Goal: Transaction & Acquisition: Obtain resource

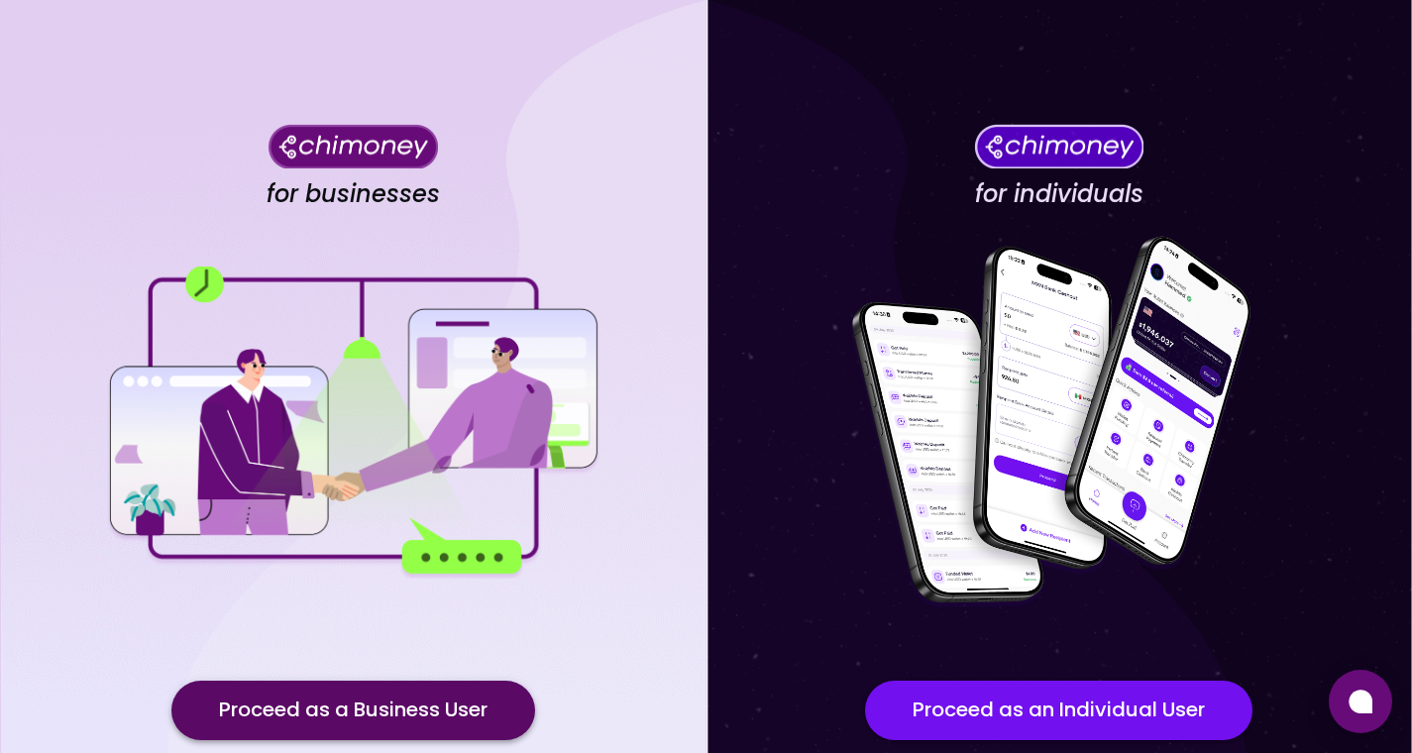
click at [304, 703] on button "Proceed as a Business User" at bounding box center [353, 710] width 364 height 59
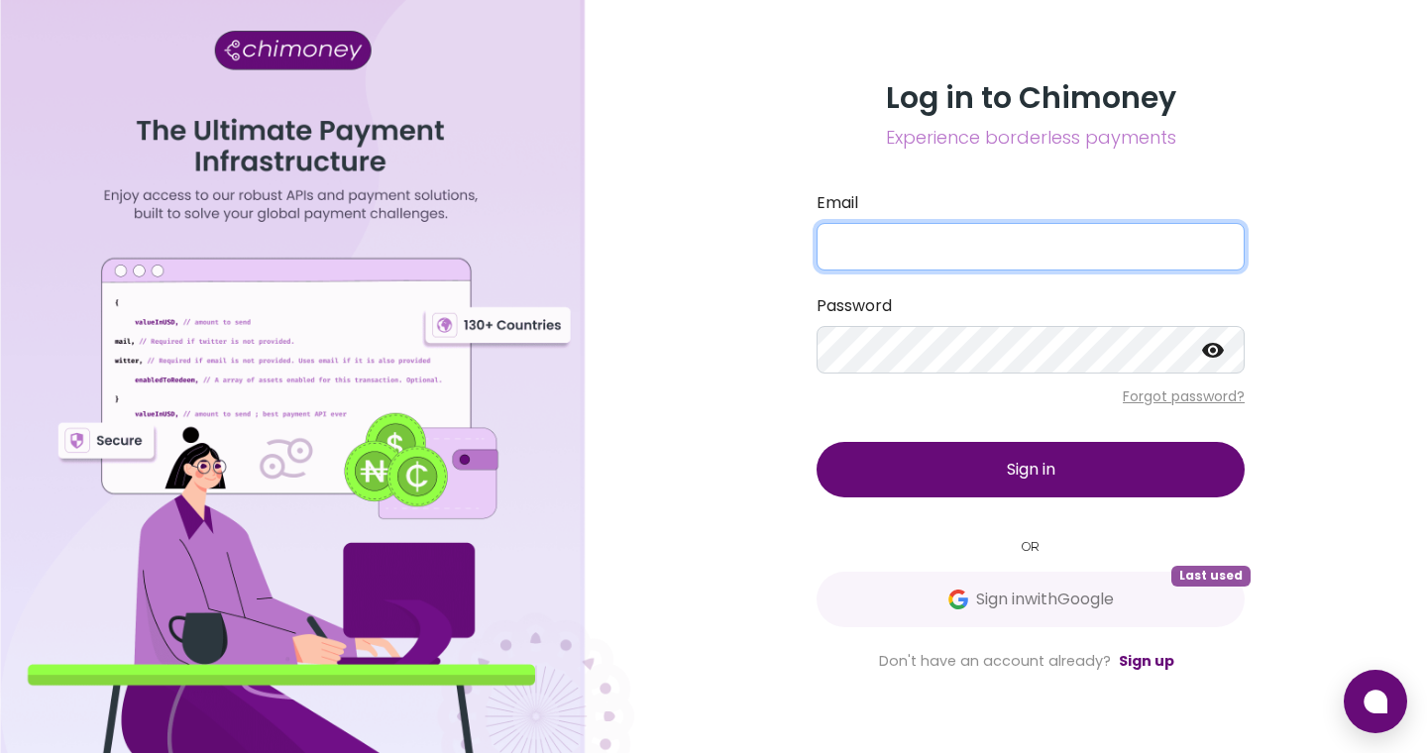
click at [966, 247] on input "Email" at bounding box center [1030, 247] width 428 height 48
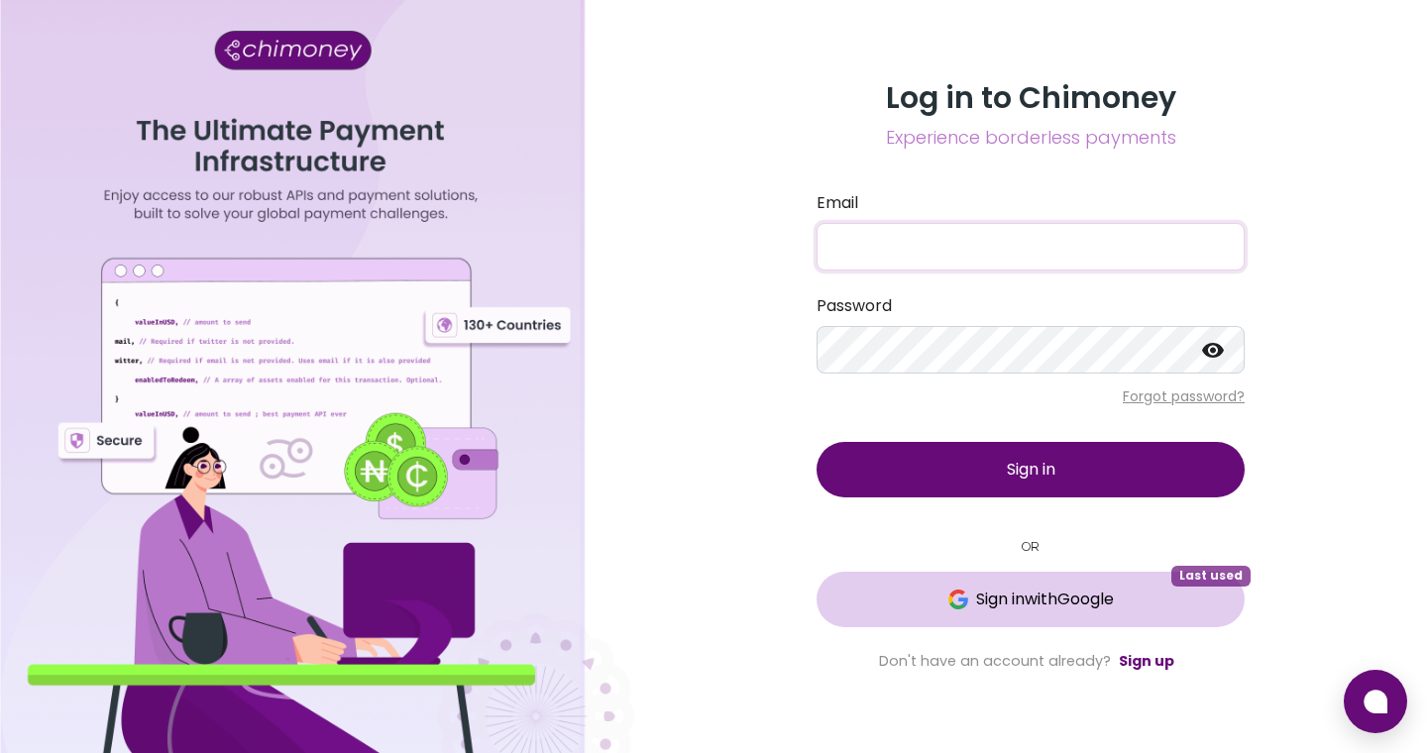
click at [1086, 606] on span "Sign in with Google" at bounding box center [1045, 600] width 138 height 24
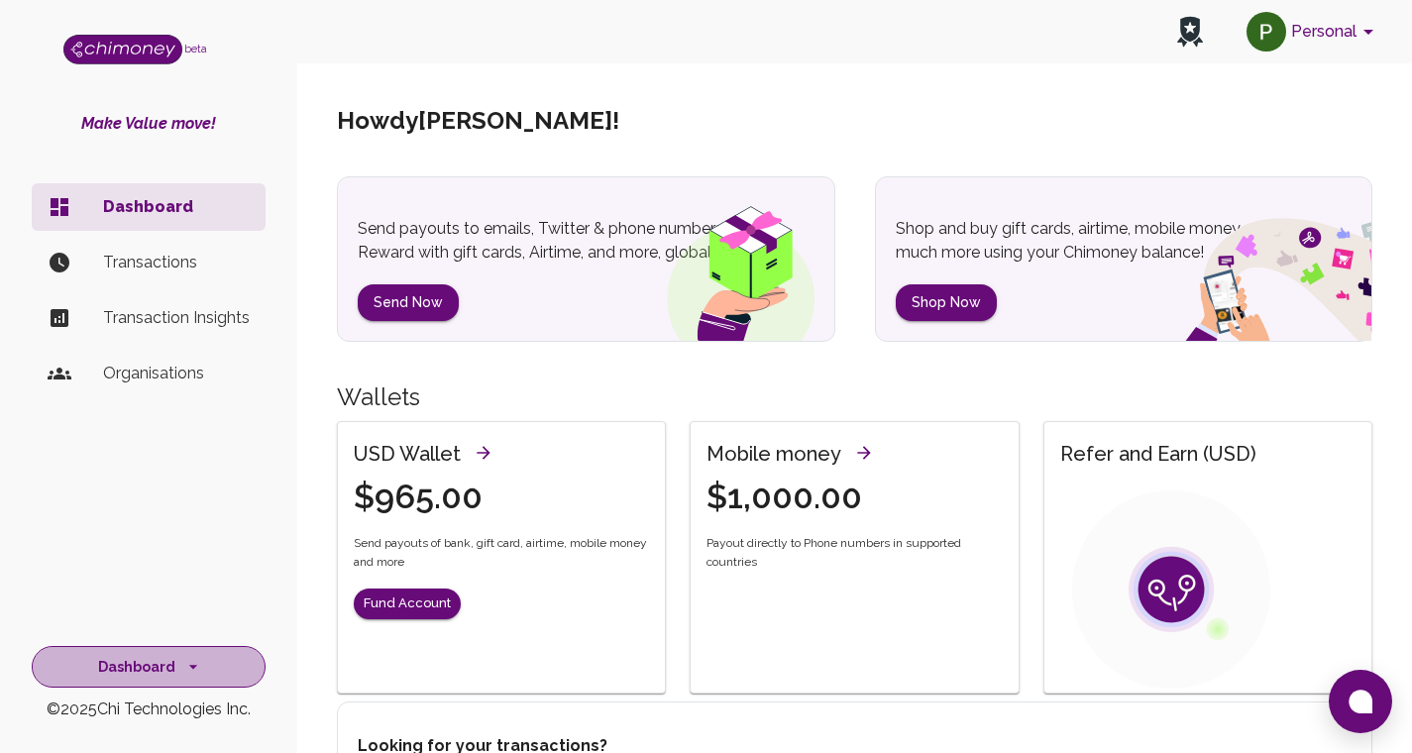
click at [185, 670] on icon "side nav" at bounding box center [193, 667] width 20 height 20
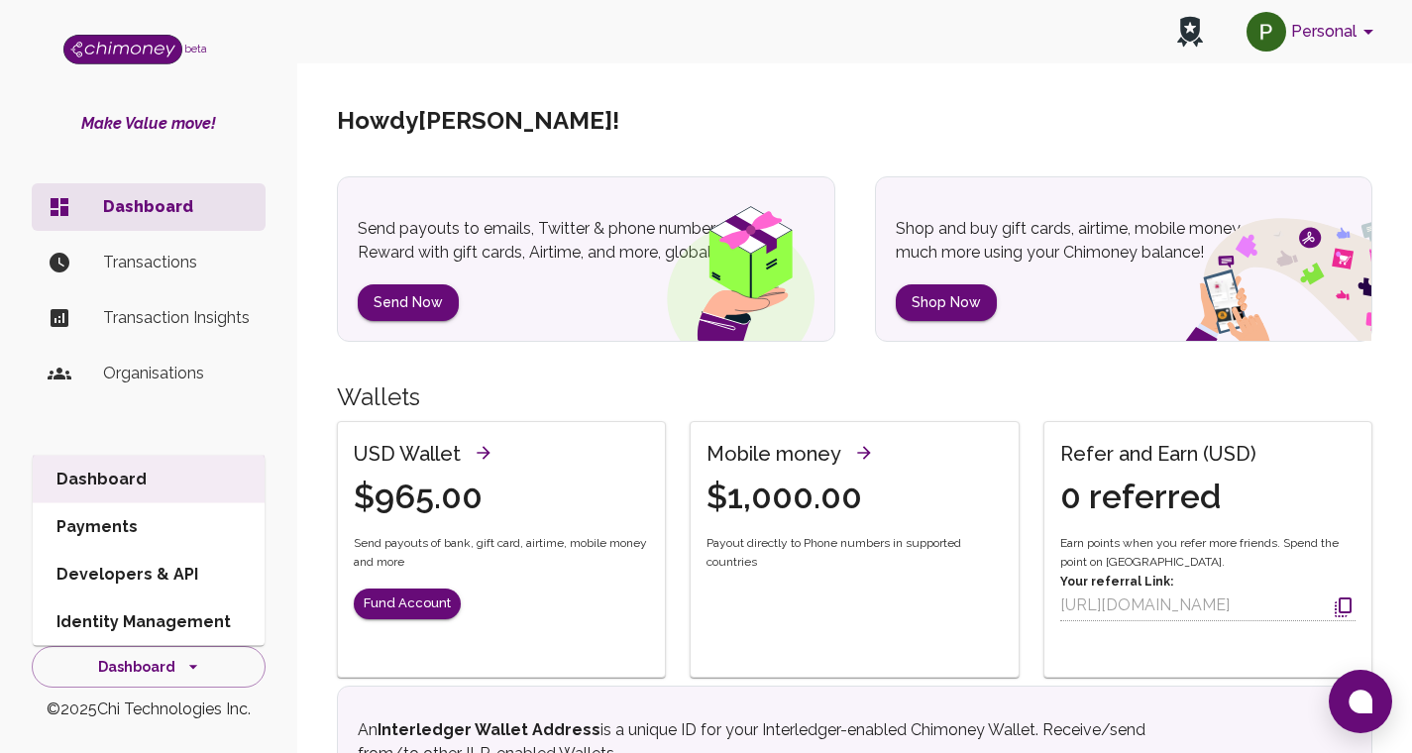
click at [155, 587] on li "Developers & API" at bounding box center [149, 575] width 232 height 48
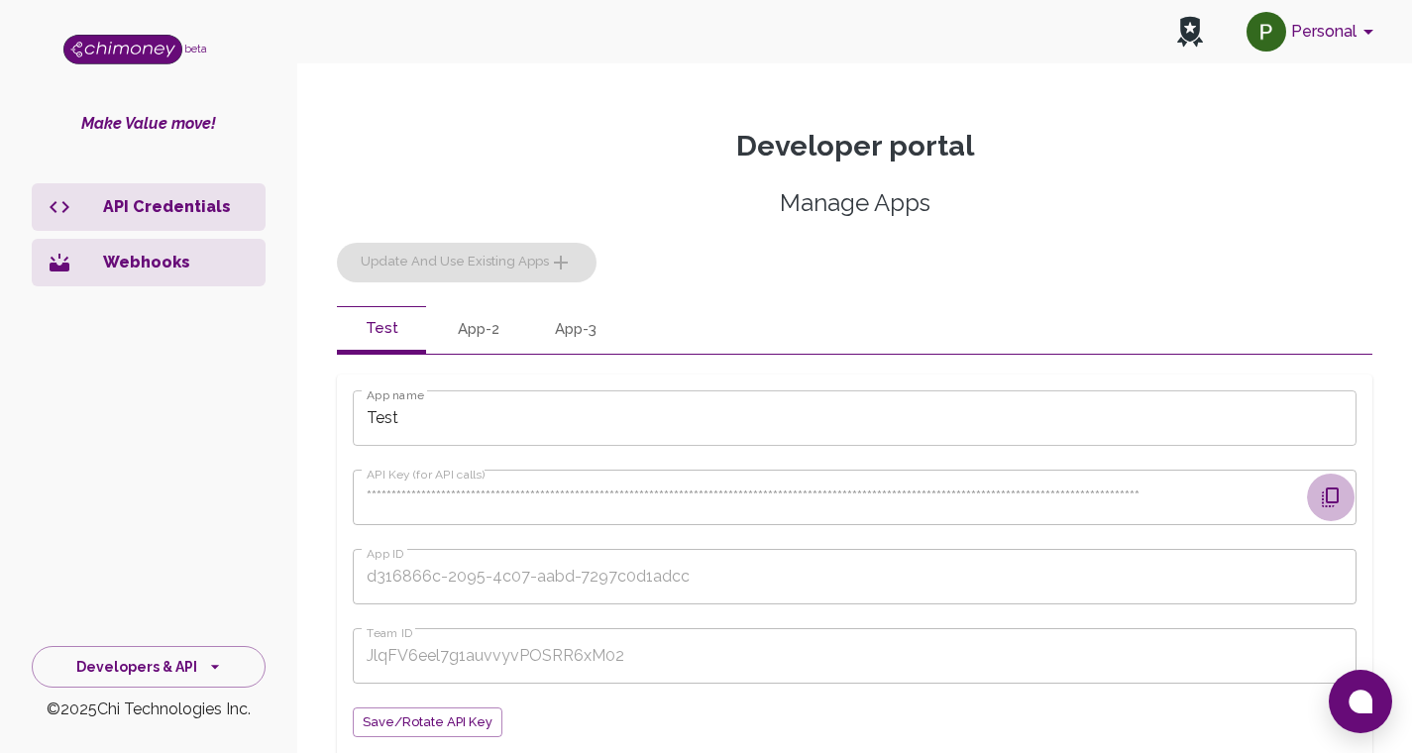
click at [1327, 506] on icon "button" at bounding box center [1330, 497] width 17 height 20
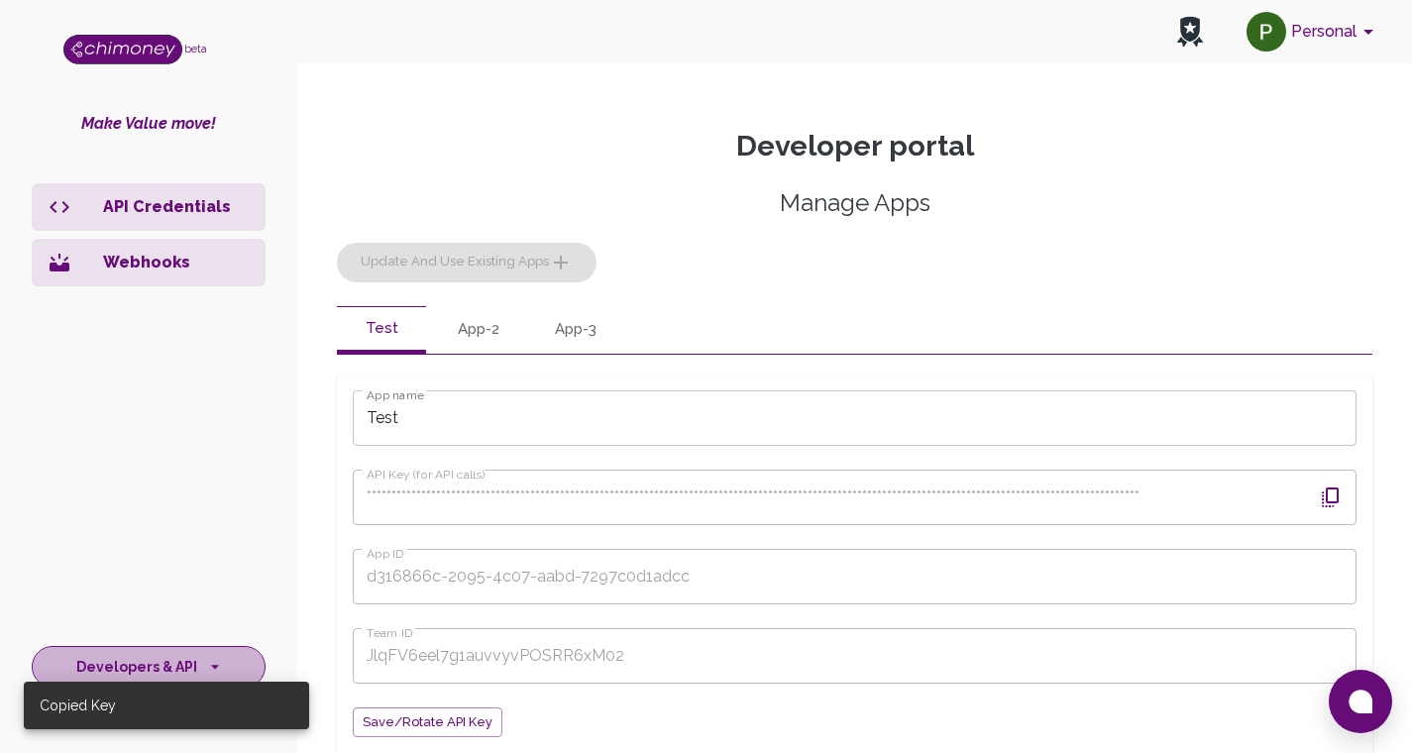
click at [161, 664] on button "Developers & API" at bounding box center [149, 667] width 234 height 43
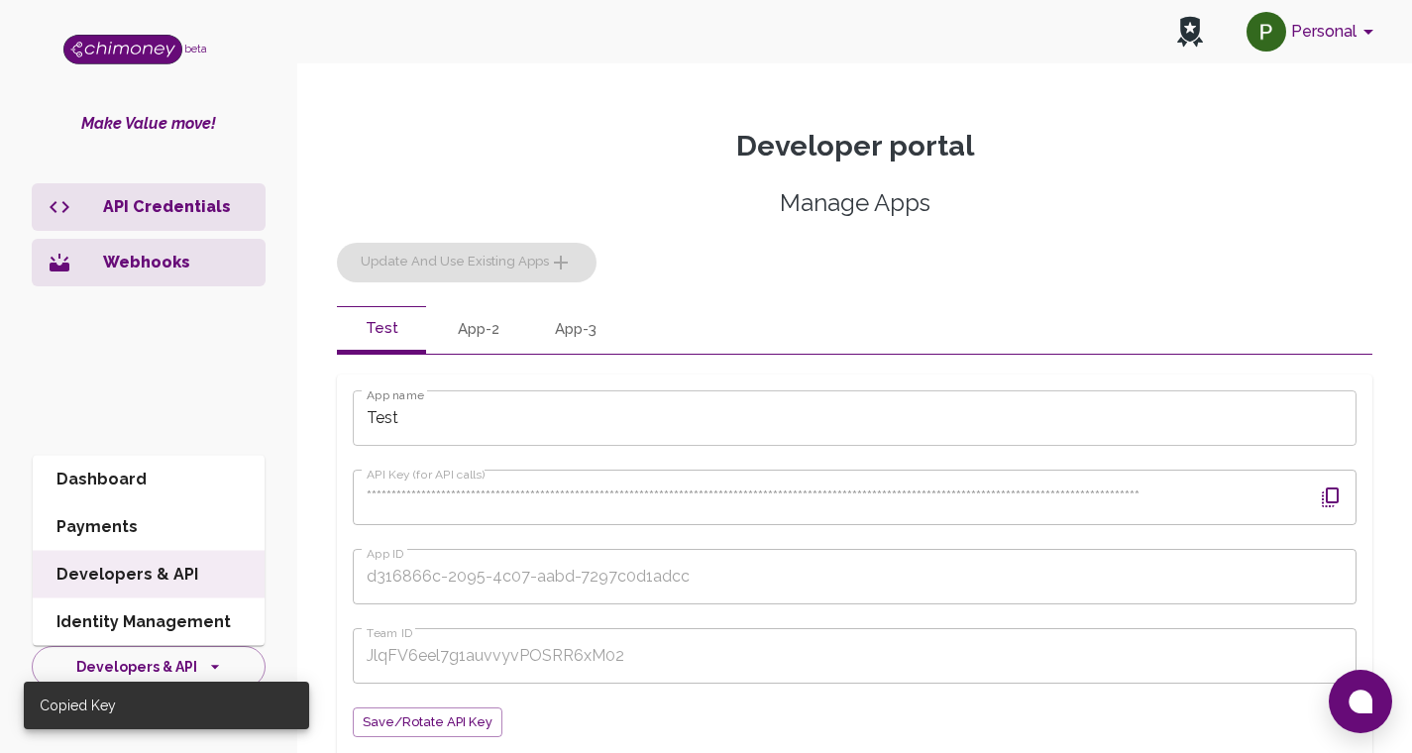
click at [130, 485] on li "Dashboard" at bounding box center [149, 480] width 232 height 48
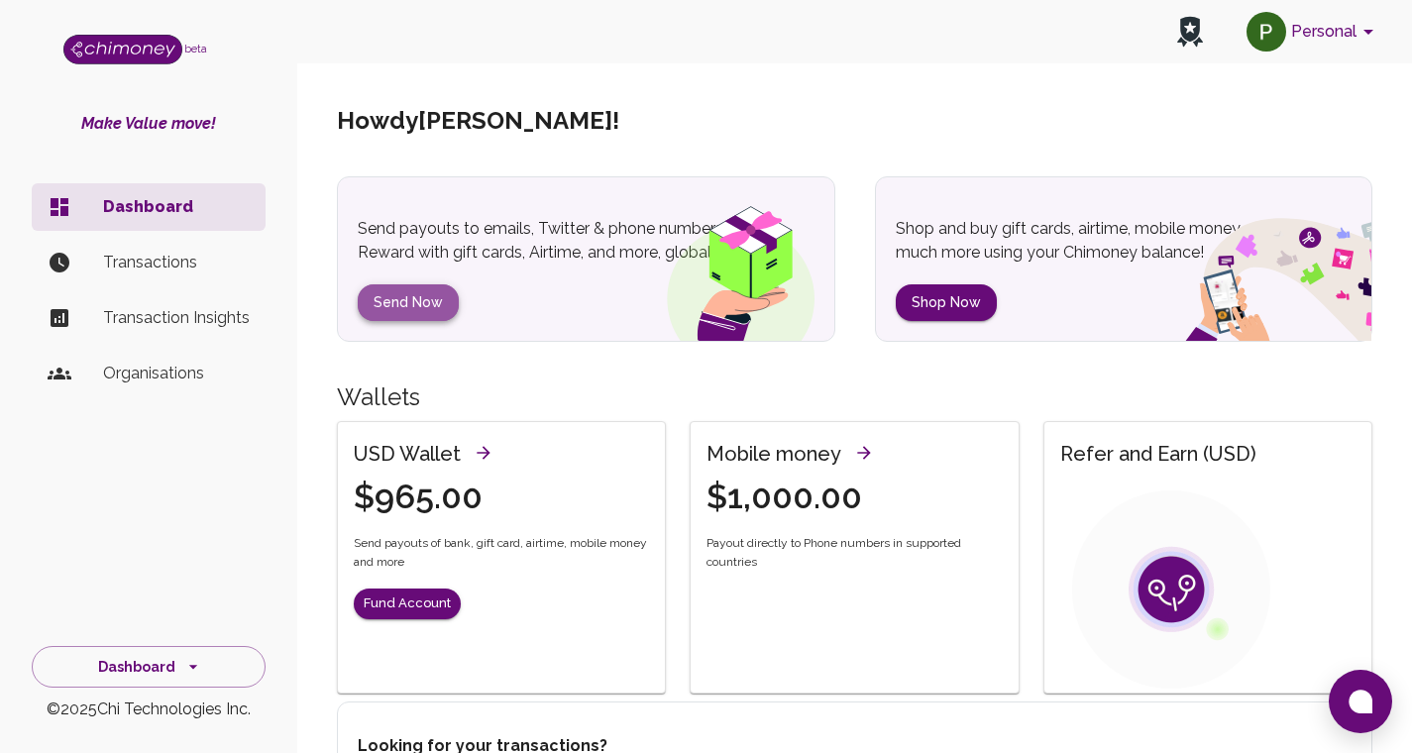
click at [396, 305] on button "Send Now" at bounding box center [408, 302] width 101 height 37
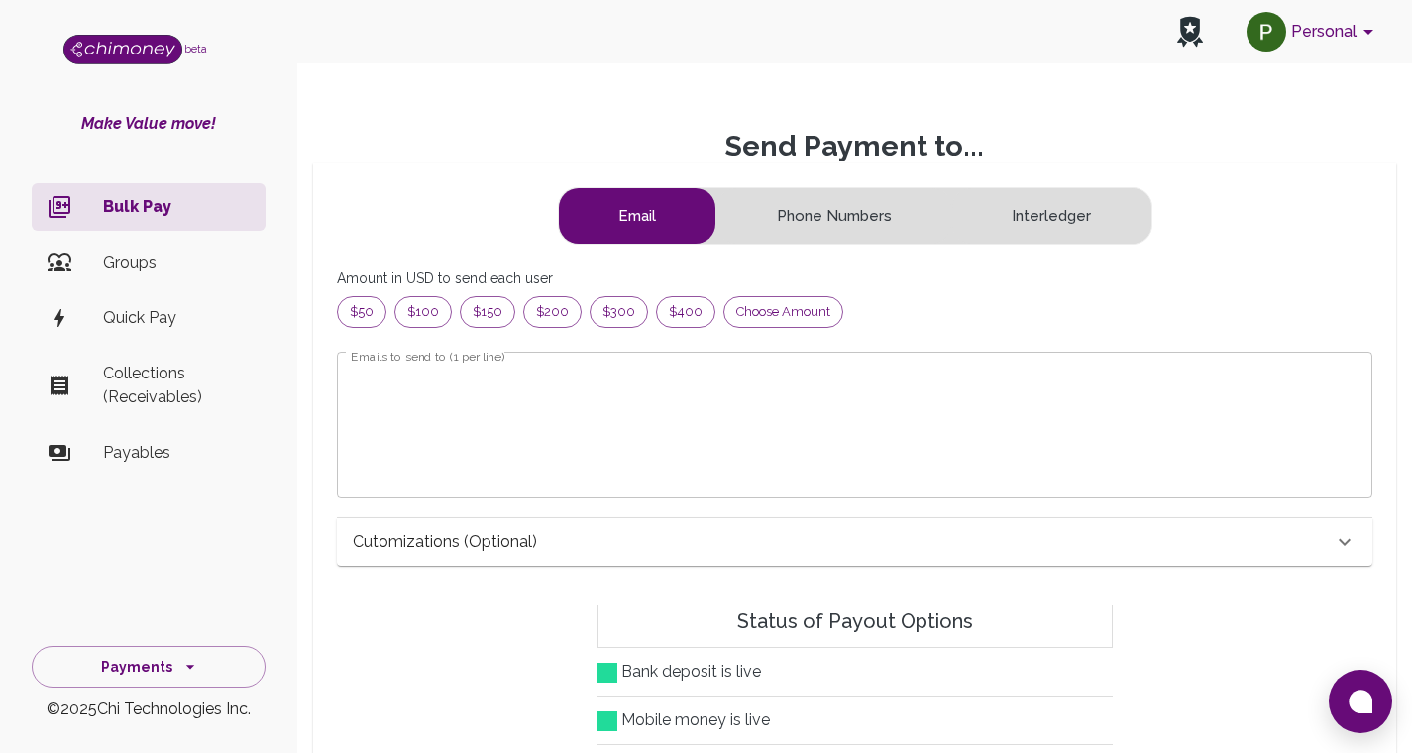
scroll to position [240, 987]
click at [674, 309] on span "$400" at bounding box center [685, 312] width 57 height 20
click at [611, 378] on textarea "Emails to send to (1 per line)" at bounding box center [855, 425] width 1008 height 114
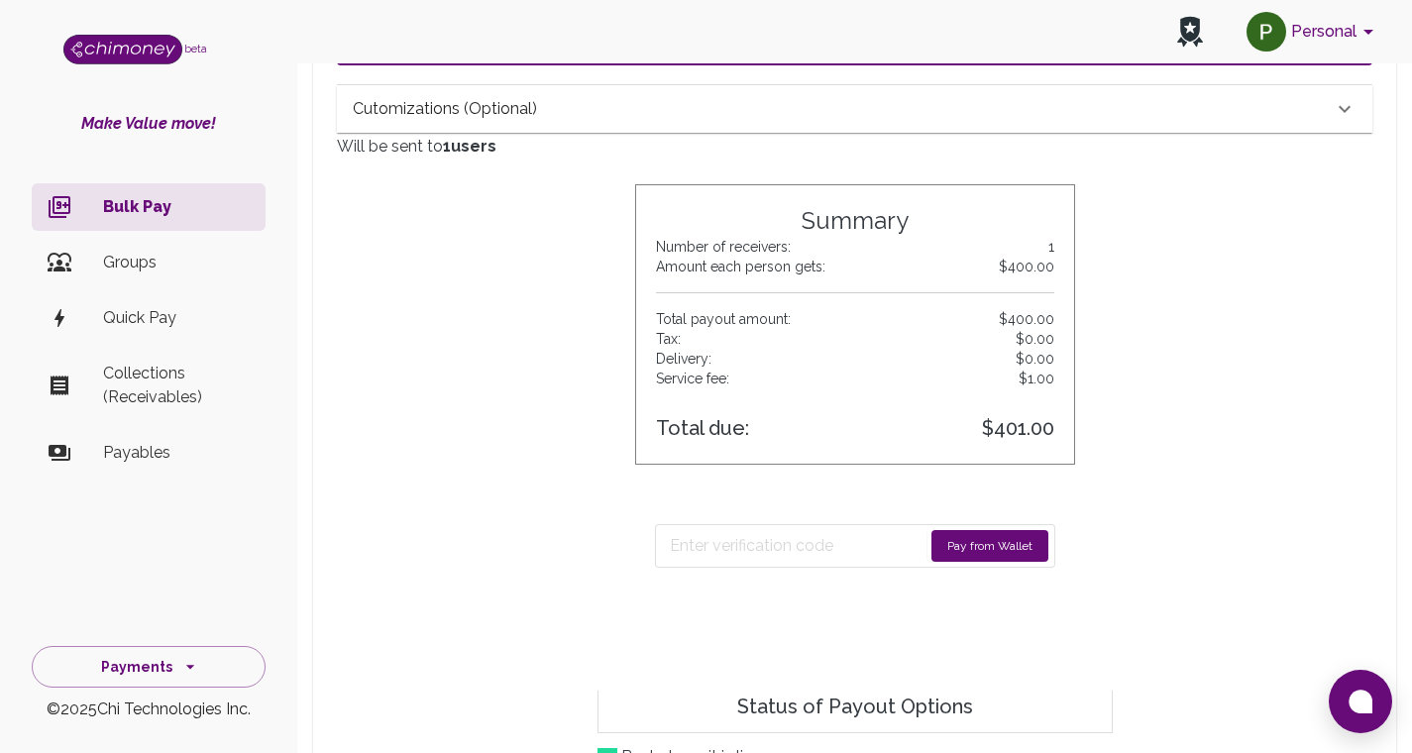
scroll to position [436, 0]
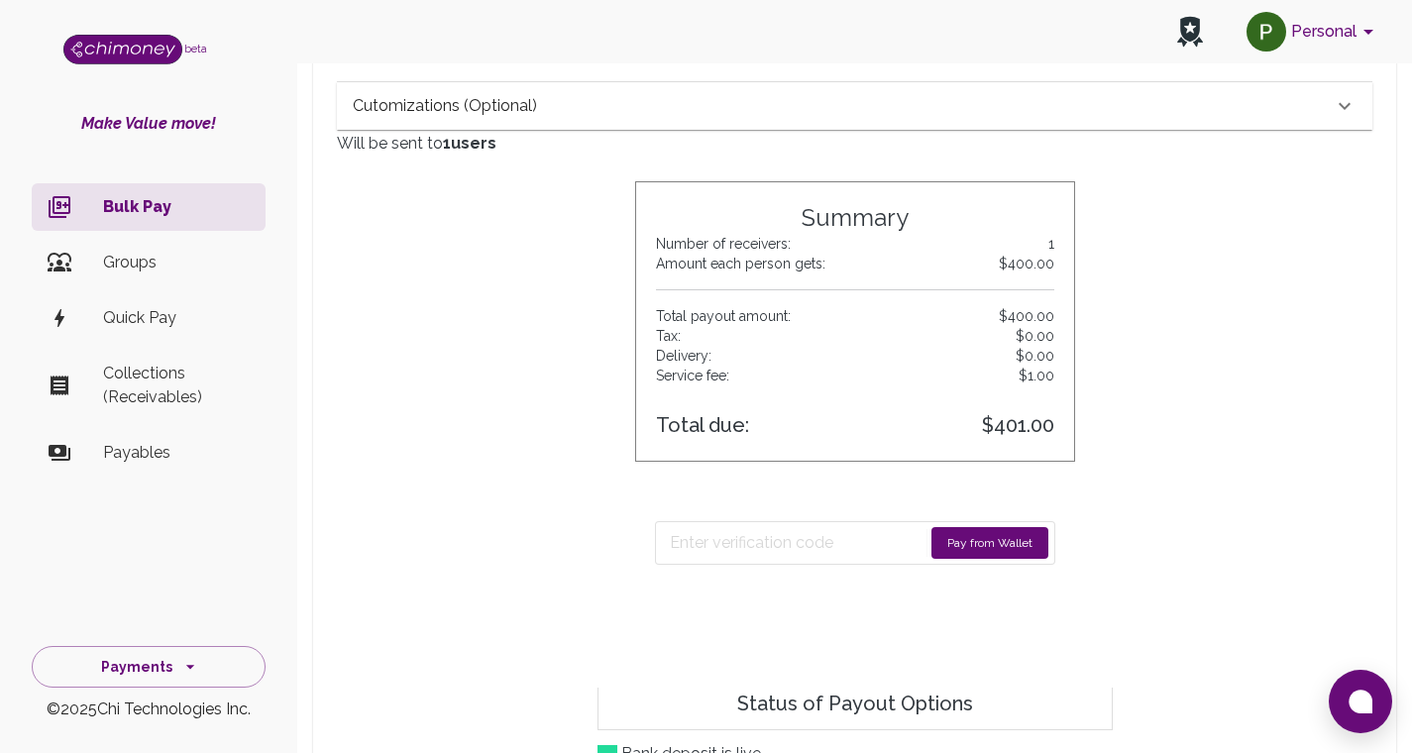
type textarea "test@gmail.com"
click at [960, 539] on button "Pay from Wallet" at bounding box center [989, 543] width 117 height 32
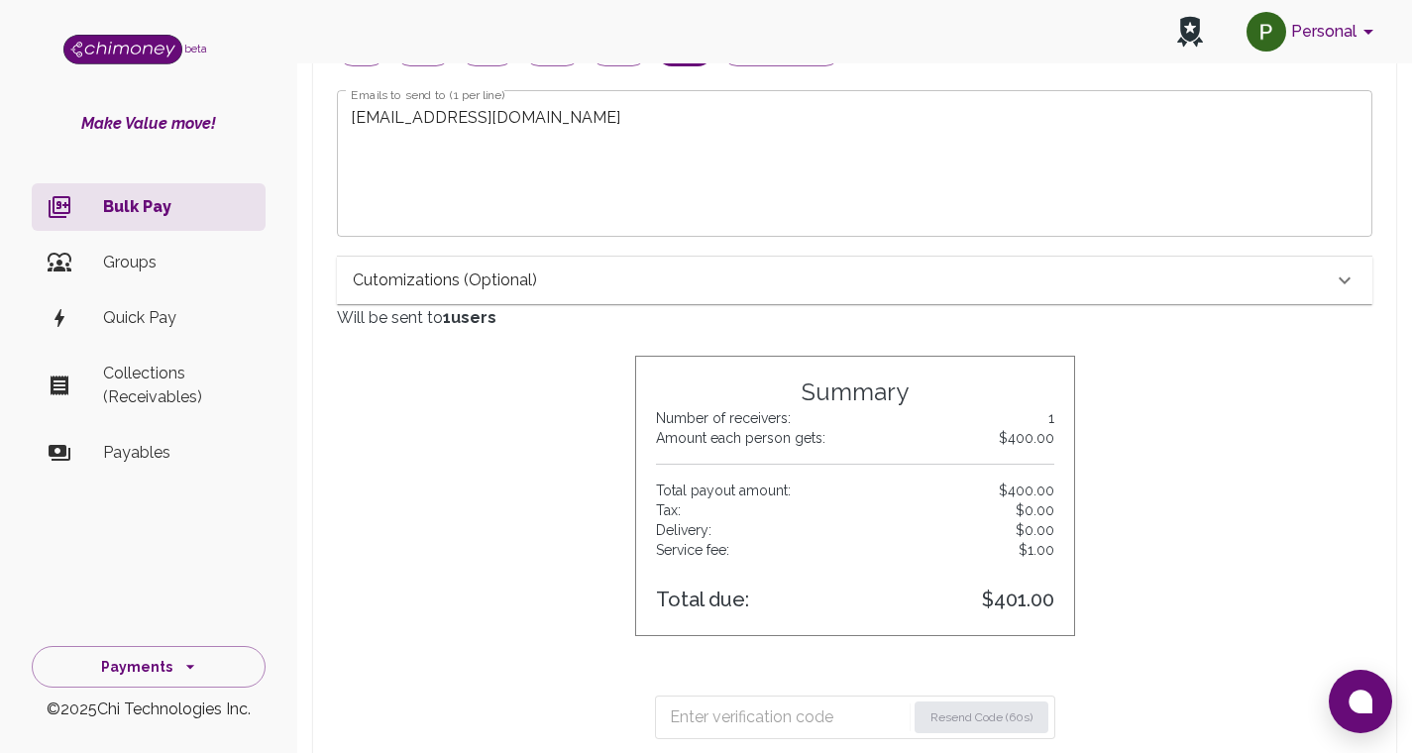
scroll to position [248, 0]
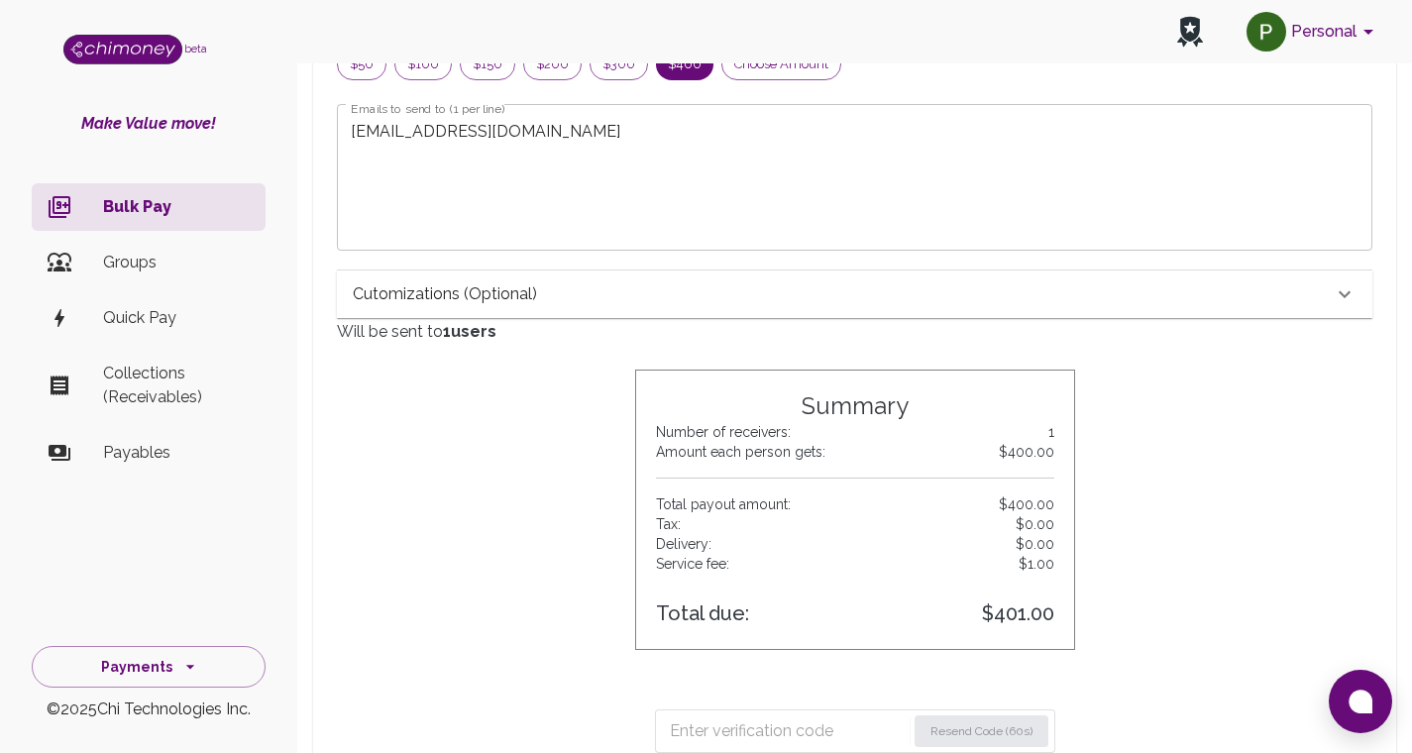
click at [675, 298] on div "Cutomizations (optional)" at bounding box center [843, 294] width 980 height 24
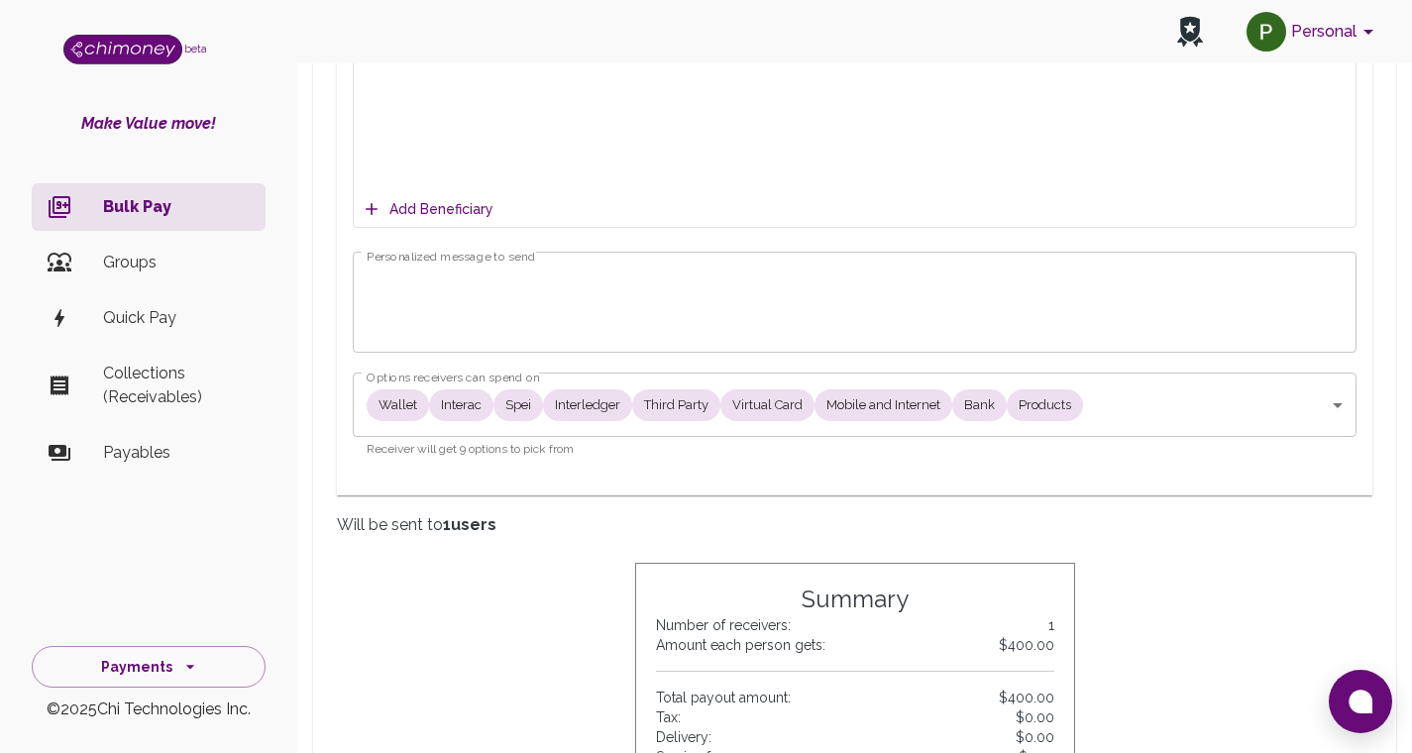
scroll to position [961, 0]
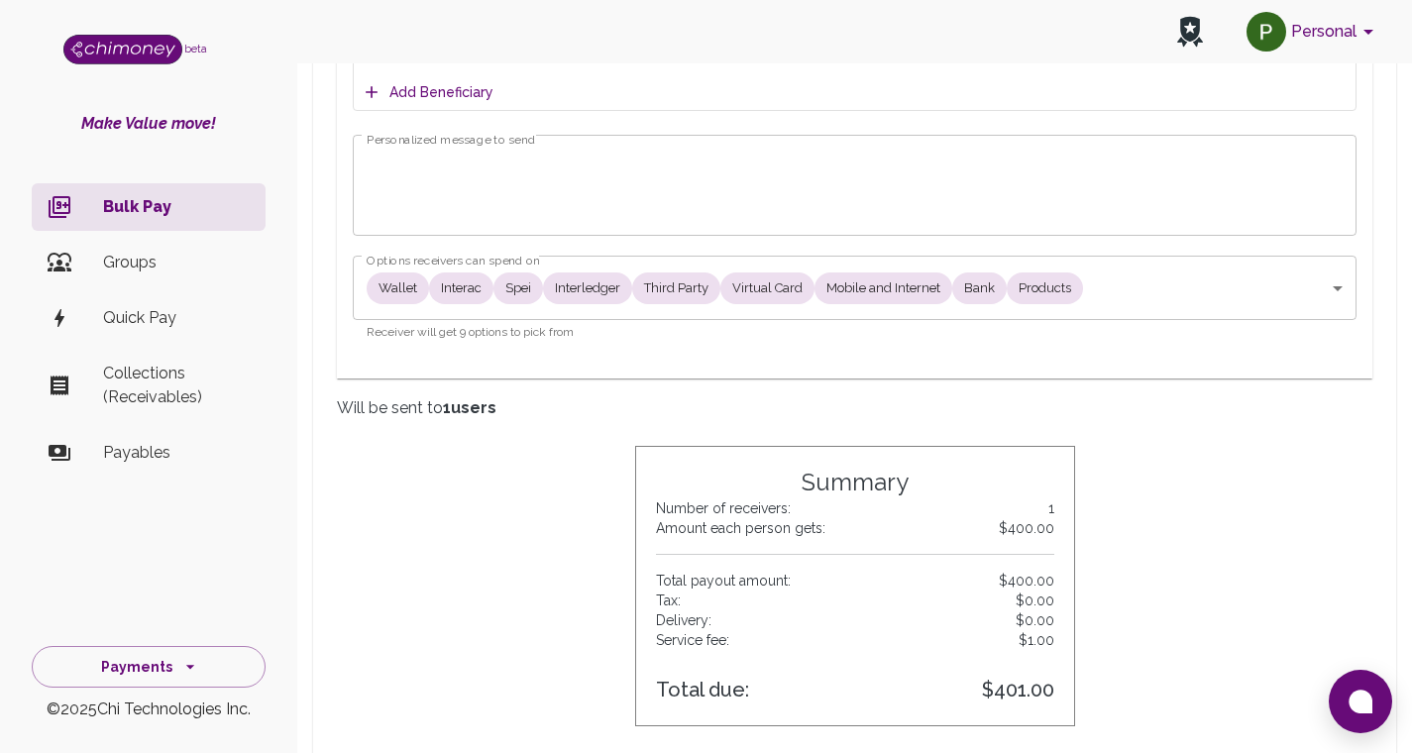
click at [462, 294] on body "Personal beta Make Value move! Bulk Pay Groups Quick Pay Collections (Receivabl…" at bounding box center [706, 384] width 1412 height 2691
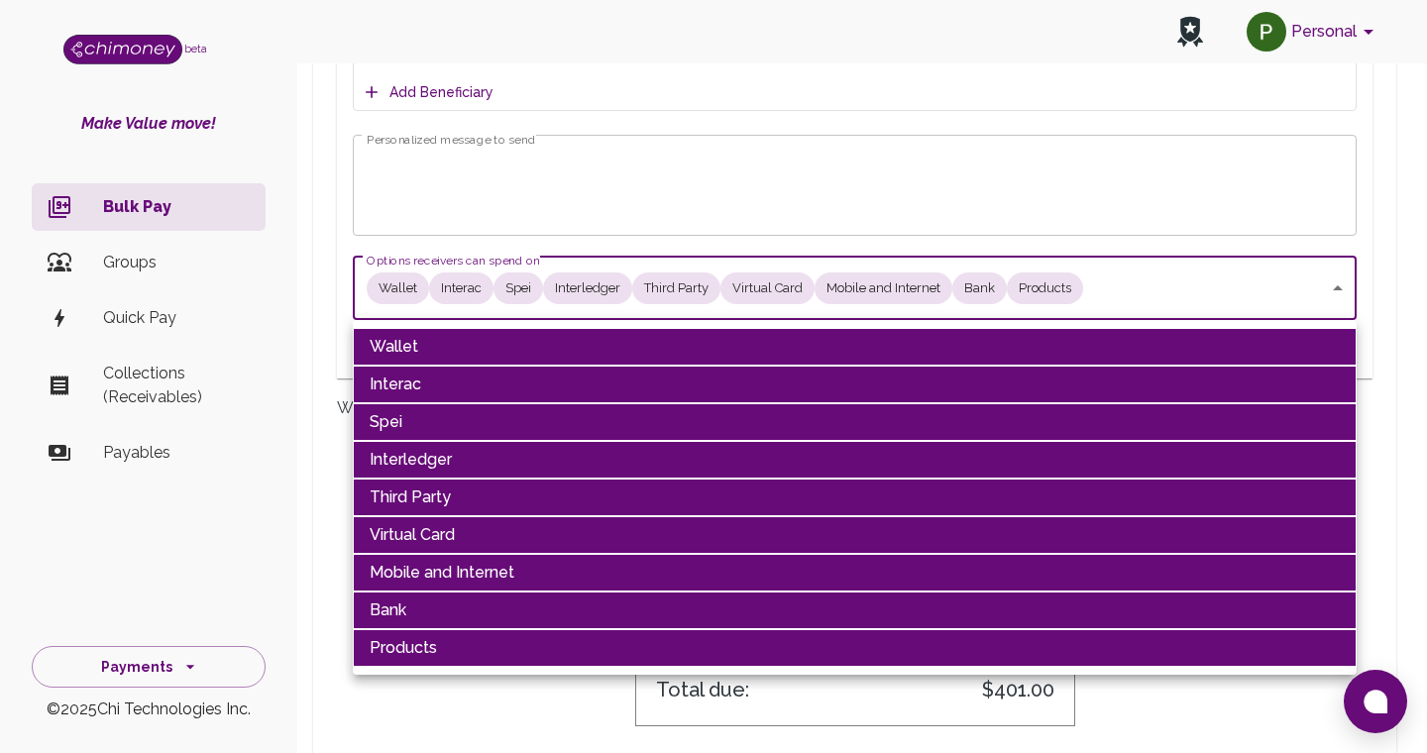
click at [427, 348] on li "Wallet" at bounding box center [855, 347] width 1004 height 38
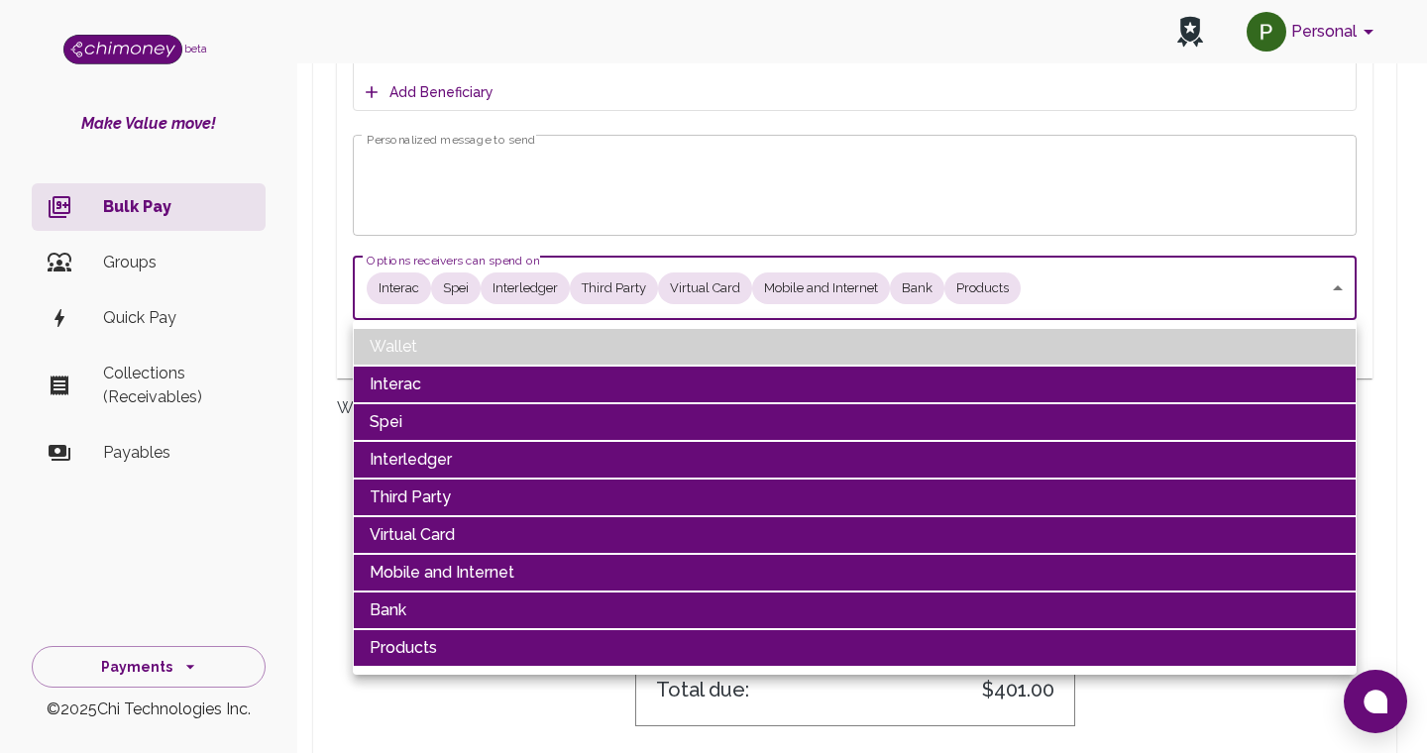
click at [427, 347] on li "Wallet" at bounding box center [855, 347] width 1004 height 38
type input "Interac,Spei,Interledger,Third Party,Virtual Card,Mobile and Internet,Bank,Prod…"
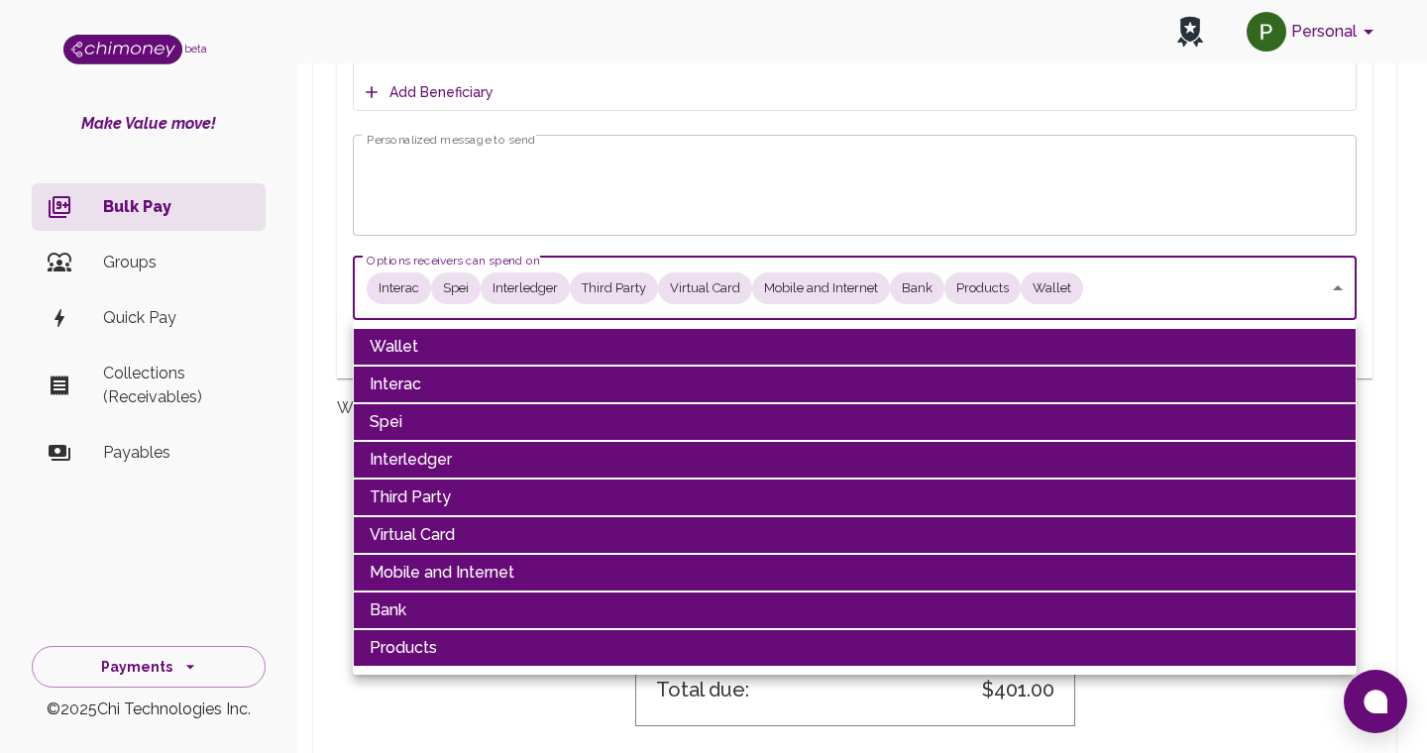
click at [1411, 149] on div at bounding box center [713, 376] width 1427 height 753
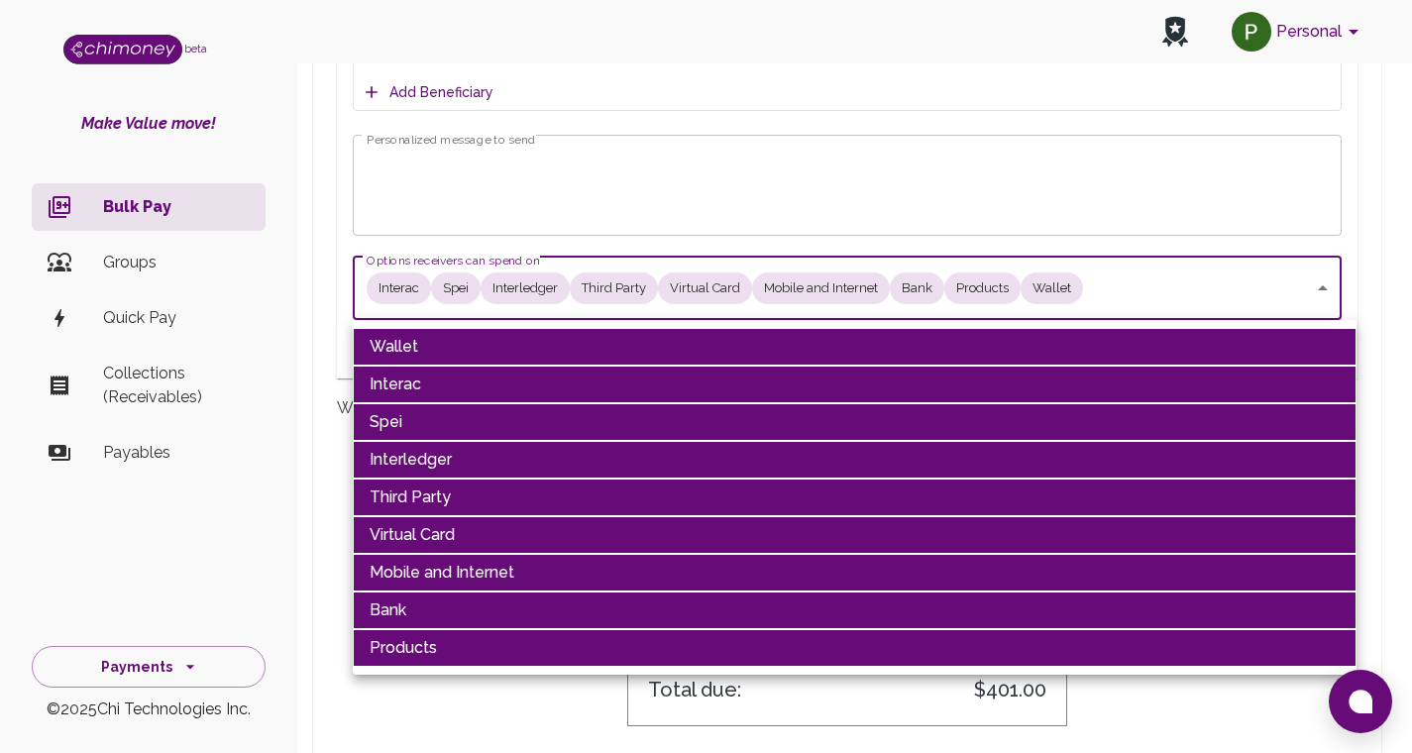
scroll to position [16, 16]
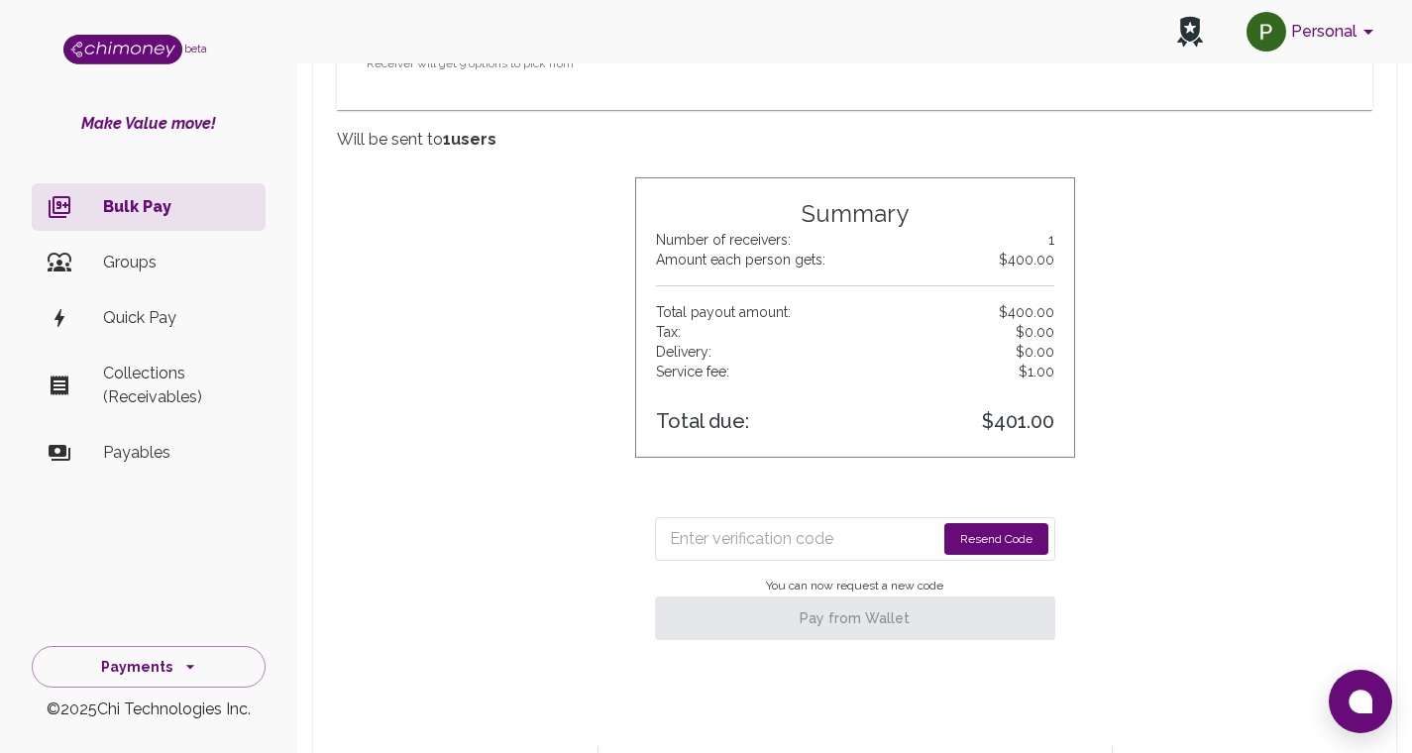
drag, startPoint x: 1426, startPoint y: 395, endPoint x: 1426, endPoint y: 528, distance: 132.8
click at [1411, 527] on html "Personal beta Make Value move! Bulk Pay Groups Quick Pay Collections (Receivabl…" at bounding box center [706, 115] width 1412 height 2691
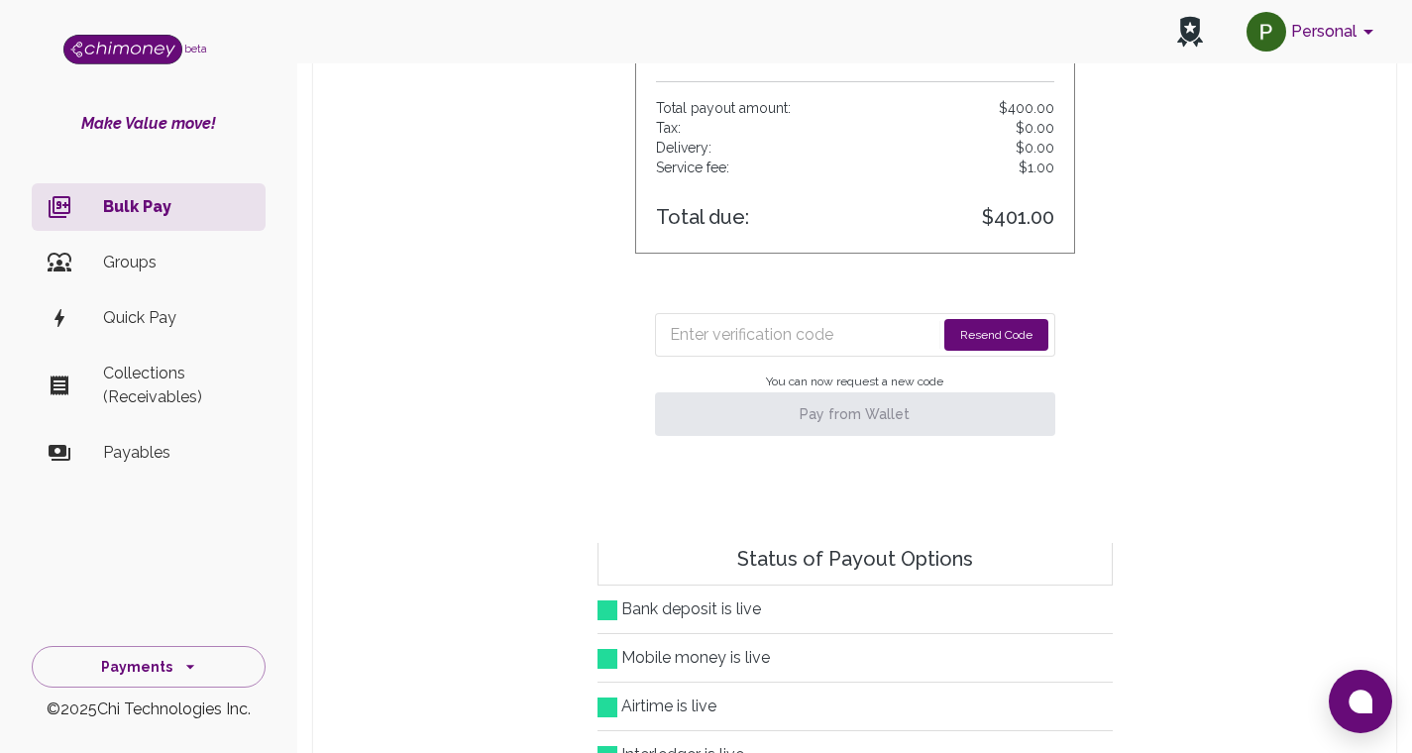
click at [846, 336] on input "Enter verification code" at bounding box center [803, 335] width 266 height 32
click at [996, 336] on button "Resend Code" at bounding box center [996, 335] width 104 height 32
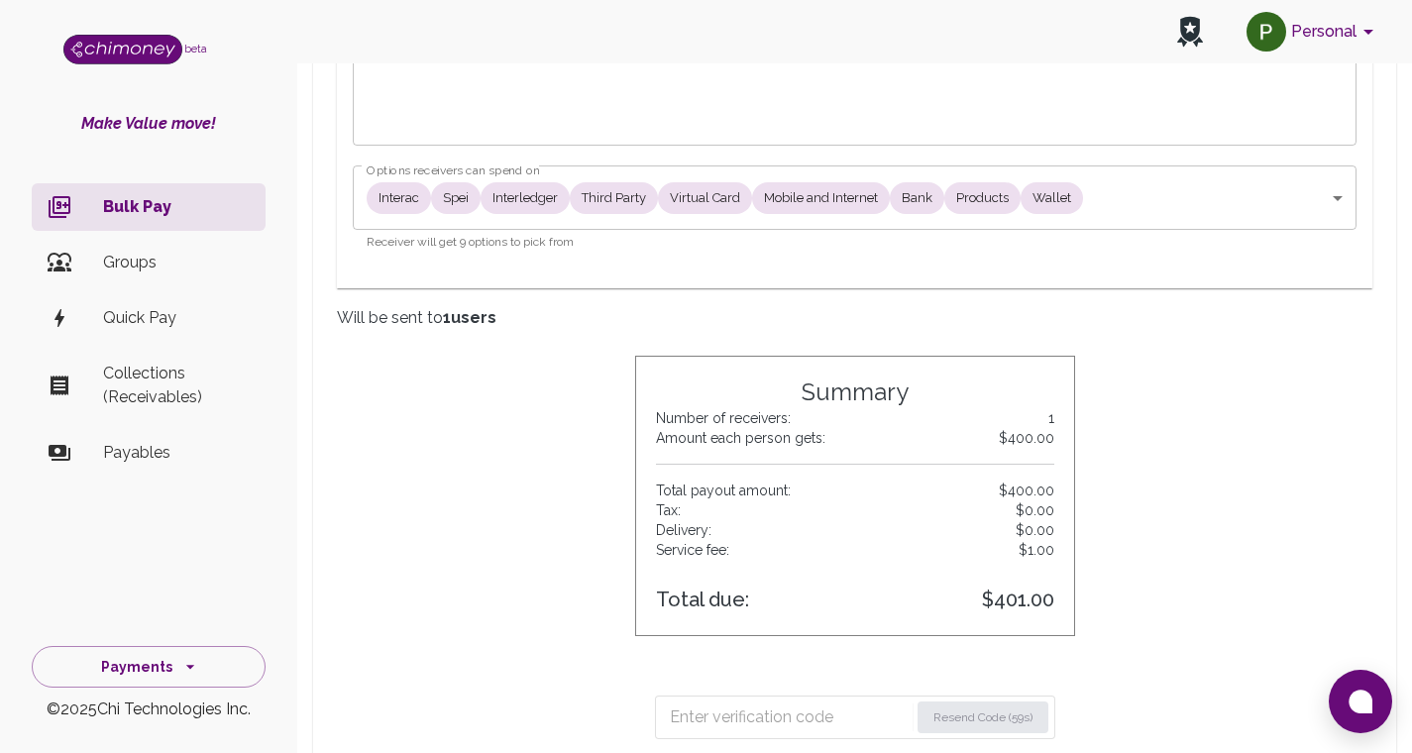
scroll to position [1938, 0]
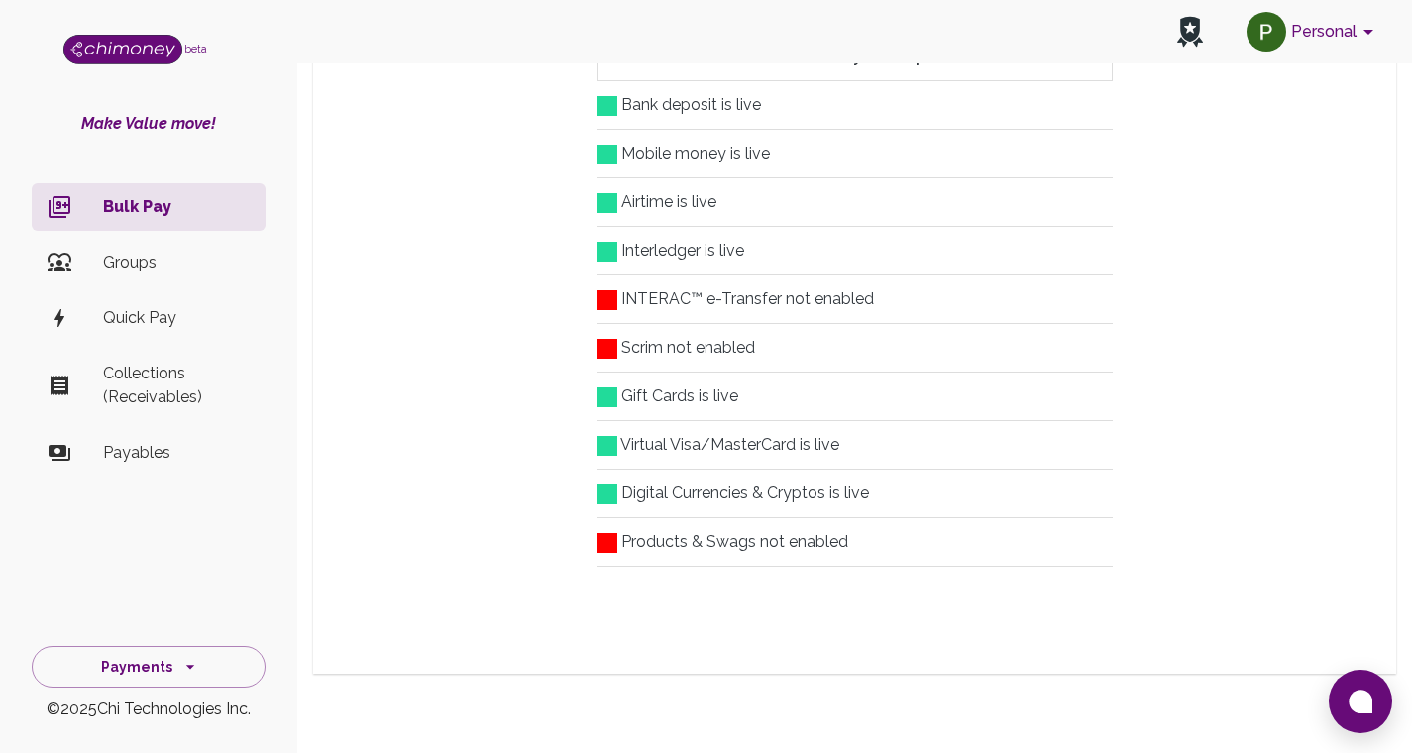
click at [1313, 29] on button "Personal" at bounding box center [1314, 32] width 150 height 52
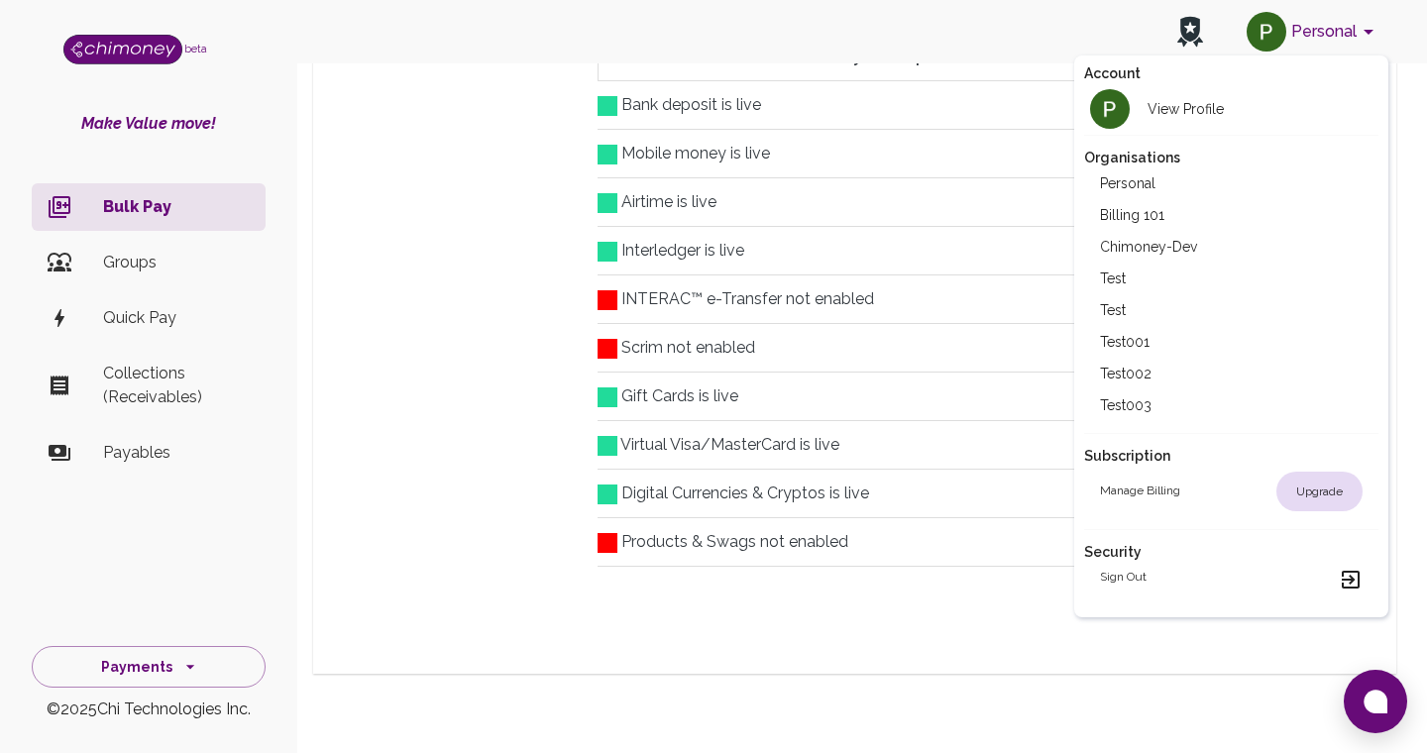
click at [969, 181] on div at bounding box center [713, 376] width 1427 height 753
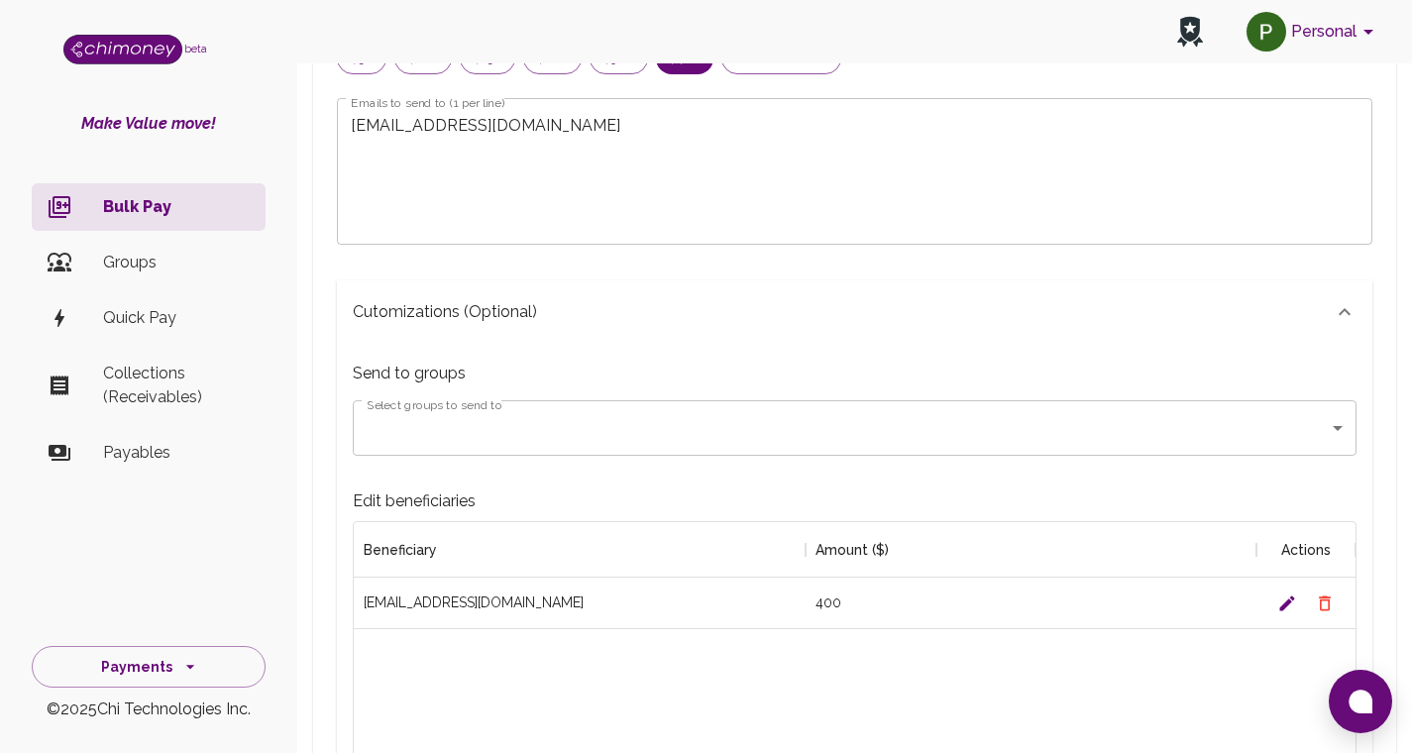
scroll to position [246, 0]
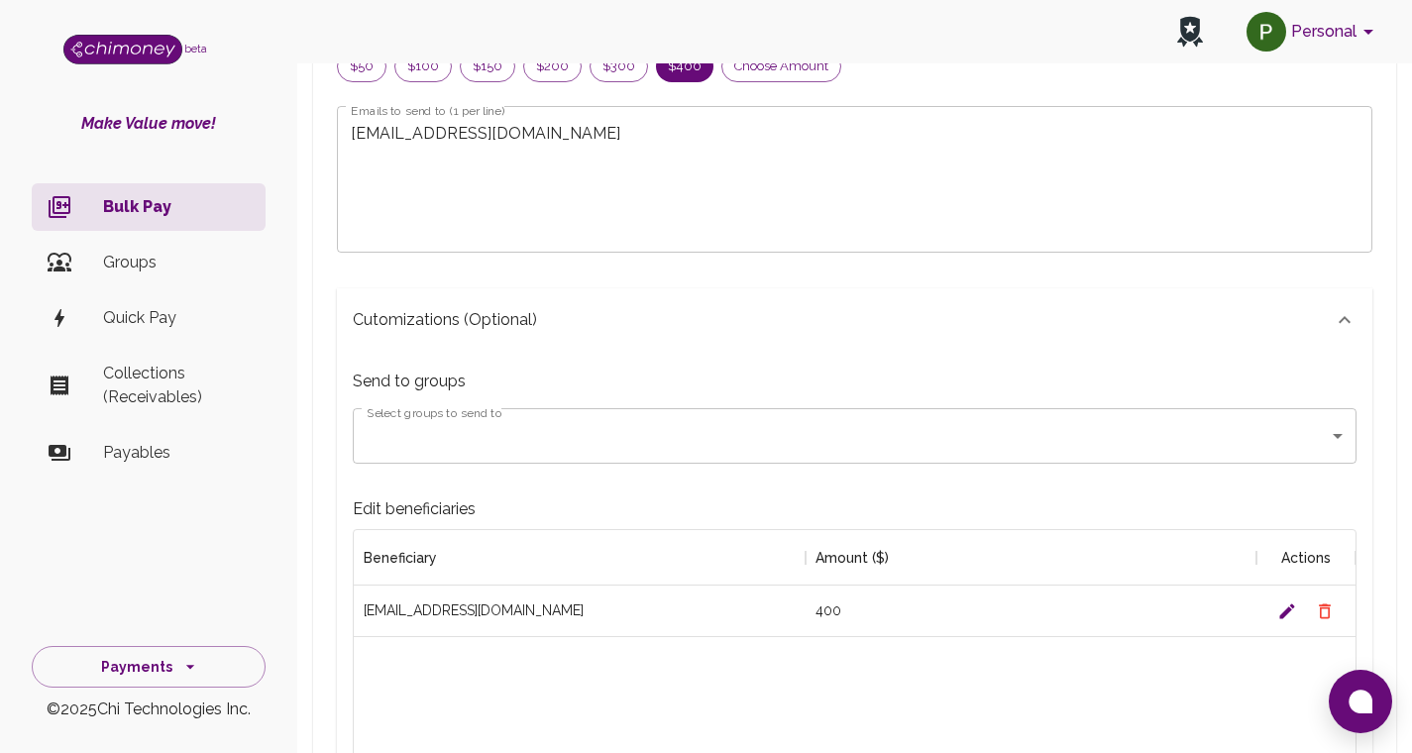
click at [131, 217] on p "Bulk Pay" at bounding box center [176, 207] width 147 height 24
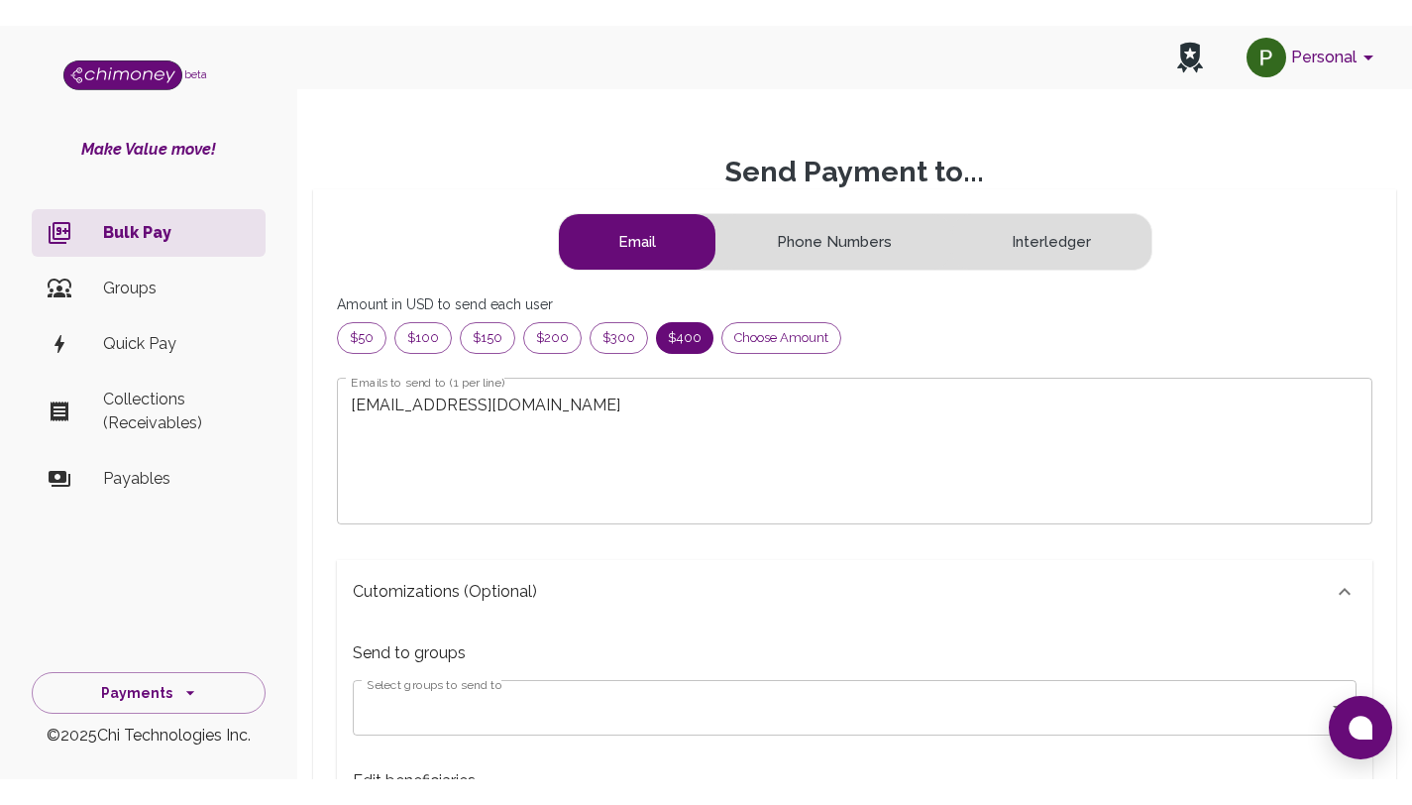
scroll to position [0, 0]
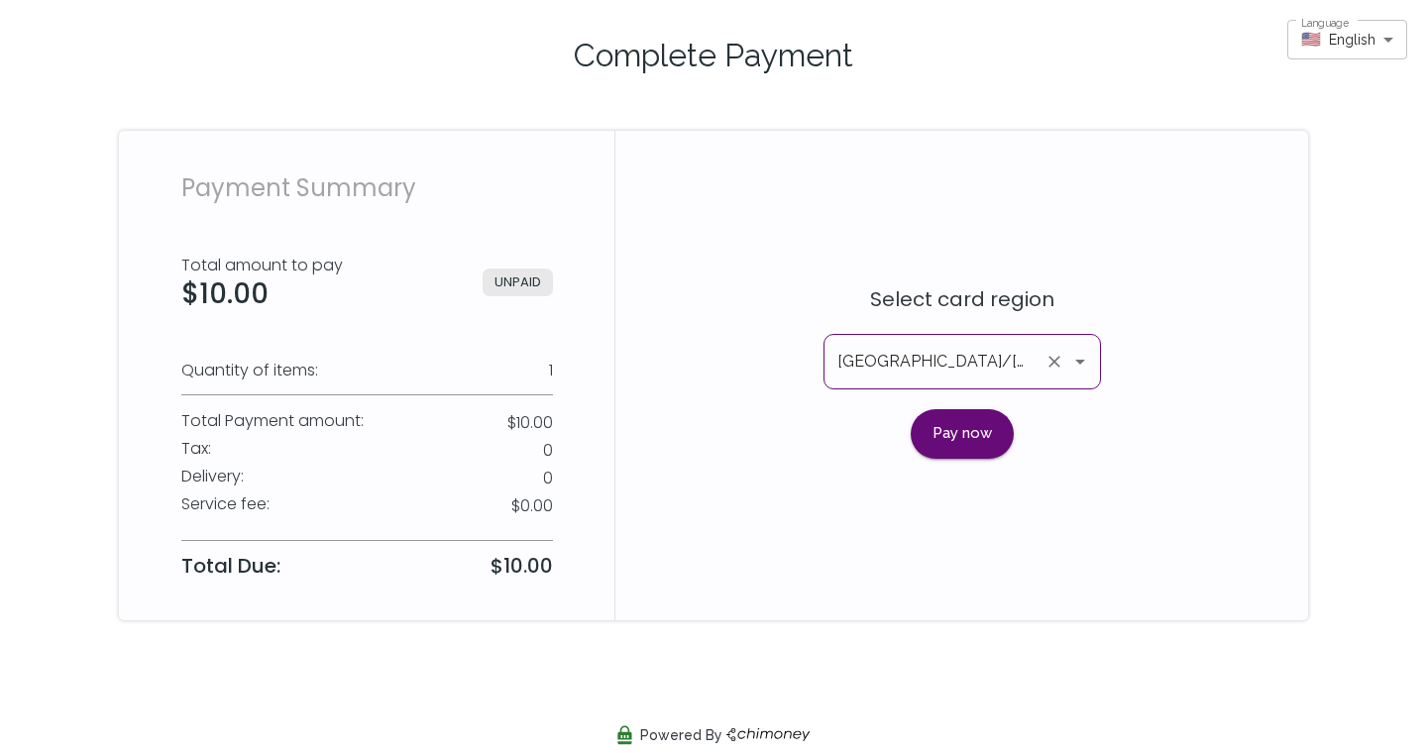
click at [972, 377] on input "[GEOGRAPHIC_DATA]/[GEOGRAPHIC_DATA]" at bounding box center [934, 362] width 204 height 38
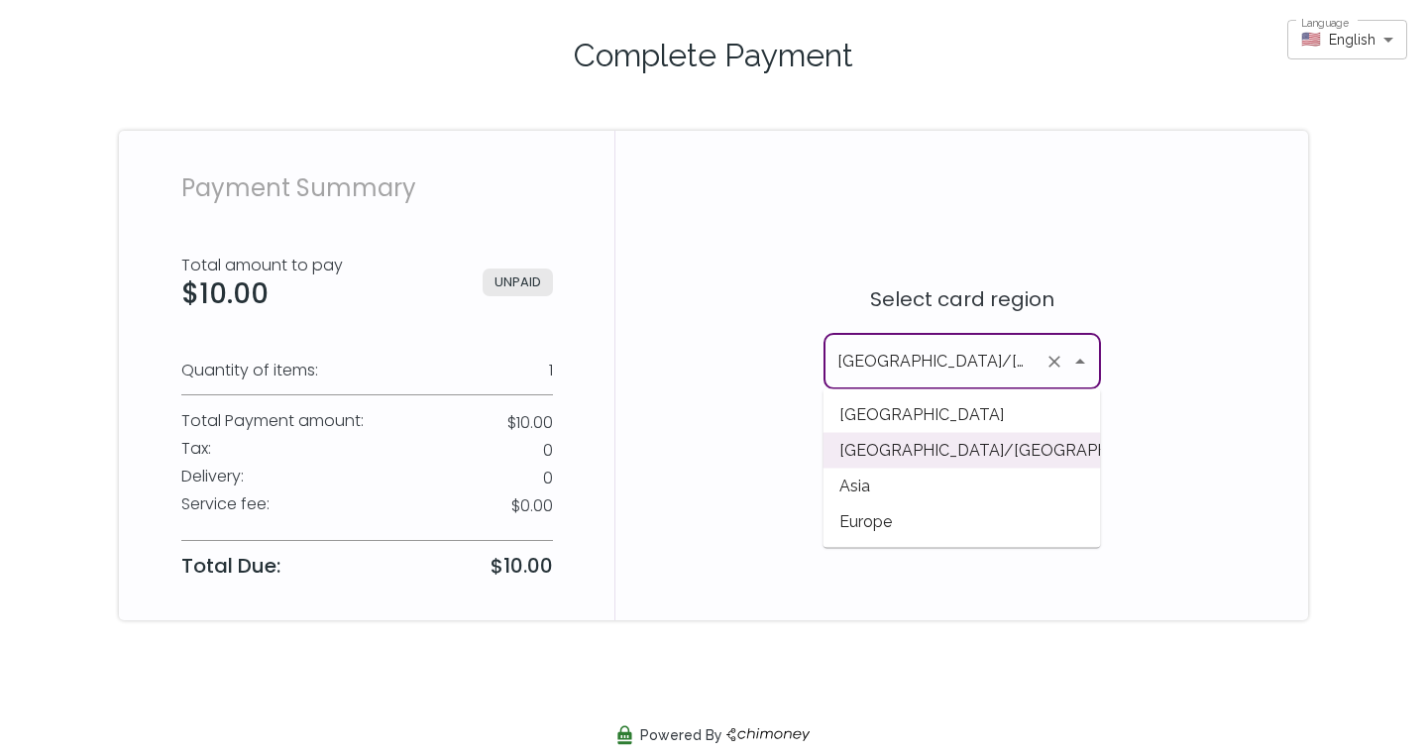
click at [889, 410] on span "[GEOGRAPHIC_DATA]" at bounding box center [961, 415] width 277 height 36
type input "[GEOGRAPHIC_DATA]/[GEOGRAPHIC_DATA]"
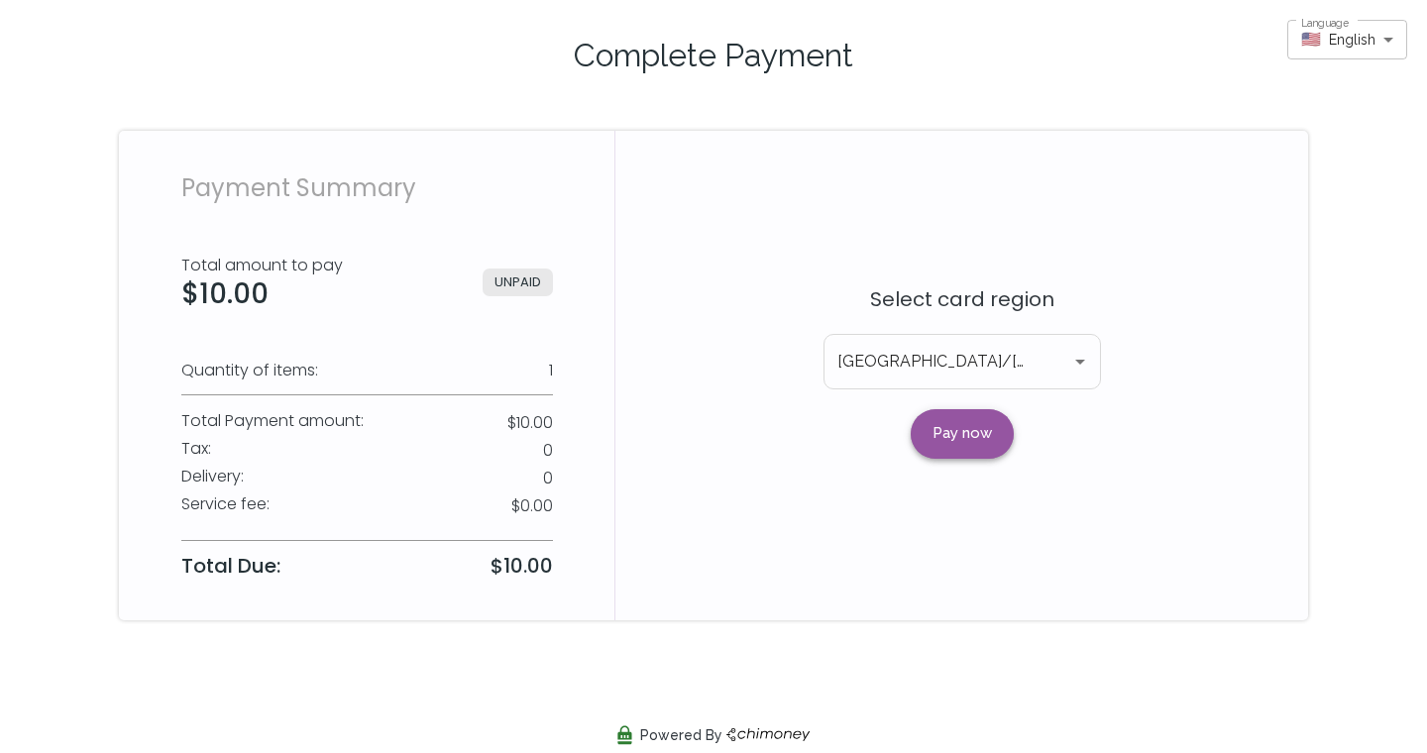
click at [974, 420] on button "Pay now" at bounding box center [962, 434] width 103 height 50
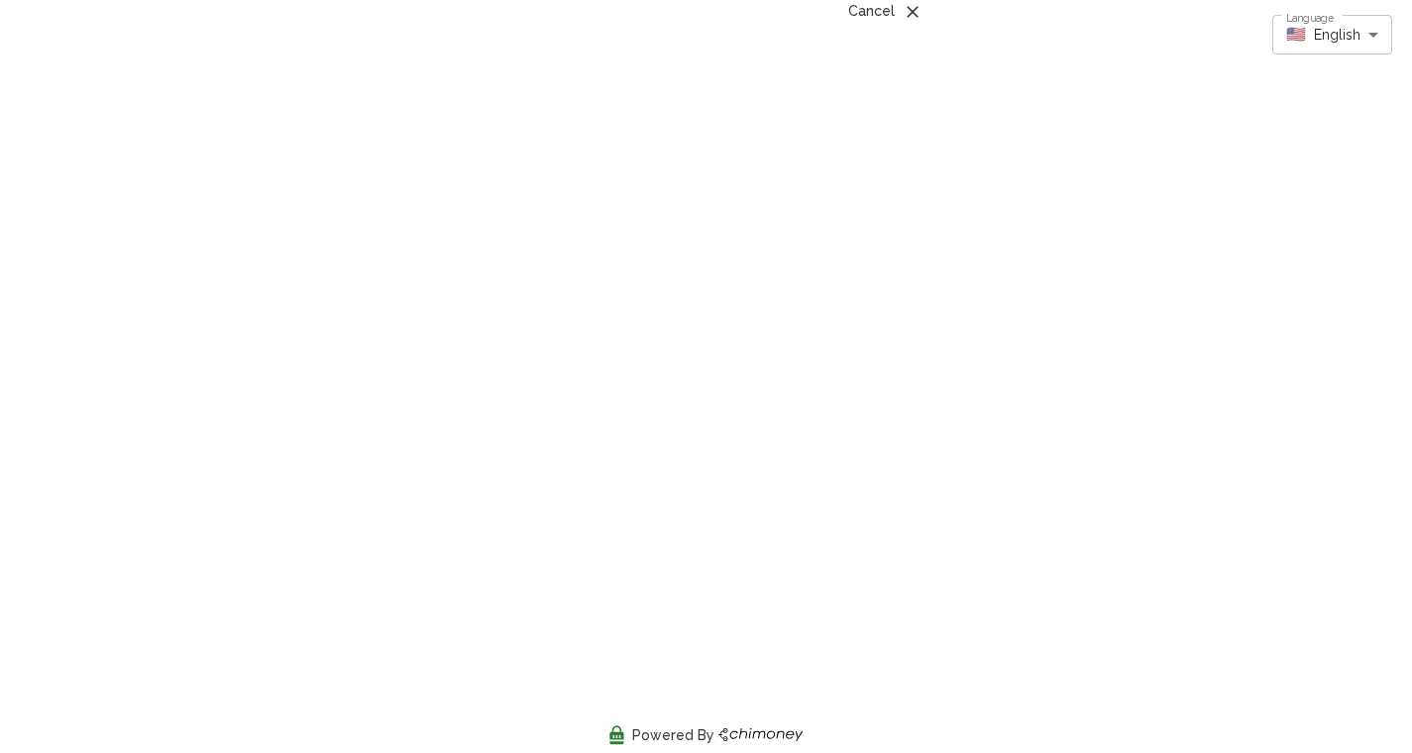
click at [1412, 231] on html "Language 🇺🇸 English en Language cancel Powered by /pay?issueID=JlqFV6eel7g1auvv…" at bounding box center [706, 601] width 1412 height 1212
drag, startPoint x: 1426, startPoint y: 443, endPoint x: 1426, endPoint y: 358, distance: 85.2
click at [1412, 358] on html "Language 🇺🇸 English en Language cancel Powered by /pay?issueID=JlqFV6eel7g1auvv…" at bounding box center [706, 579] width 1412 height 1212
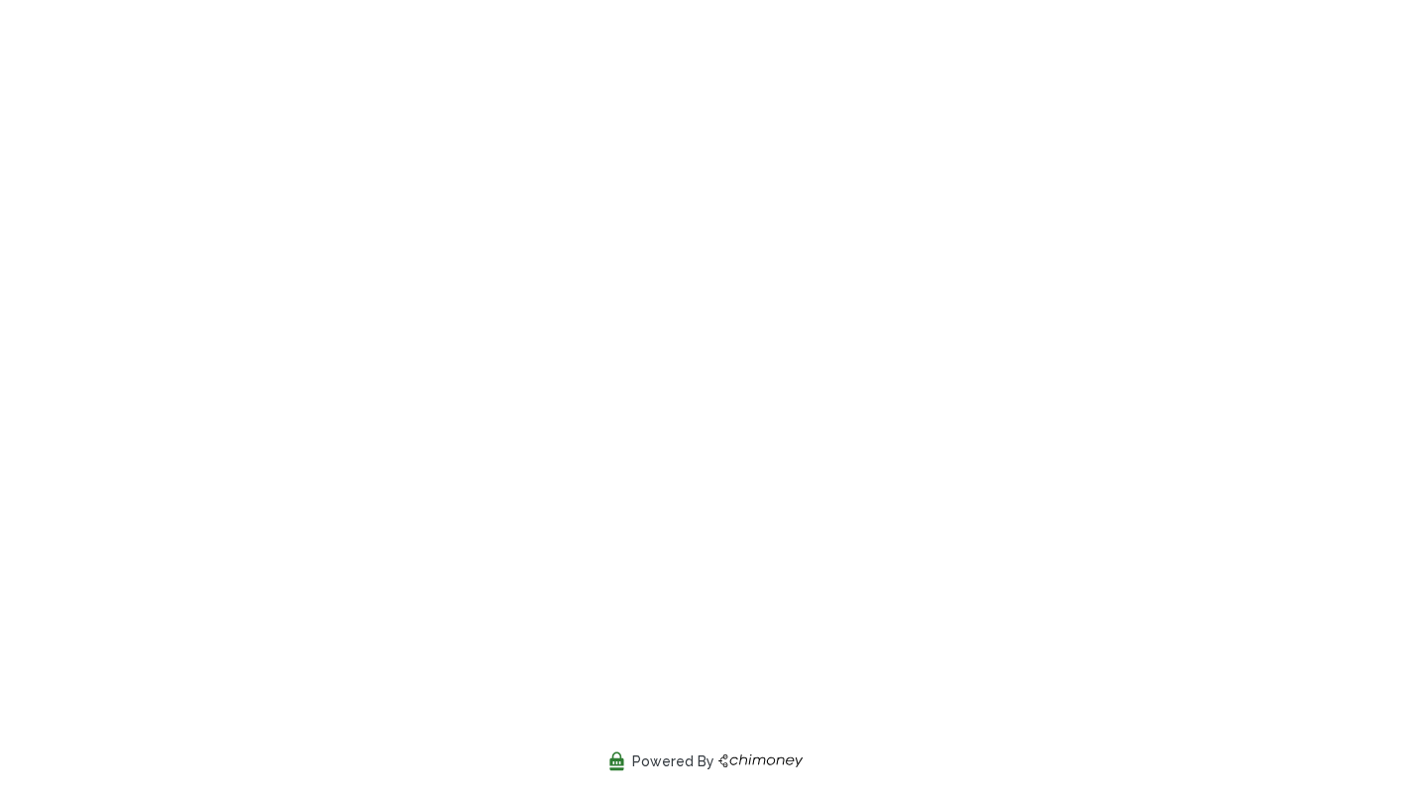
scroll to position [170, 0]
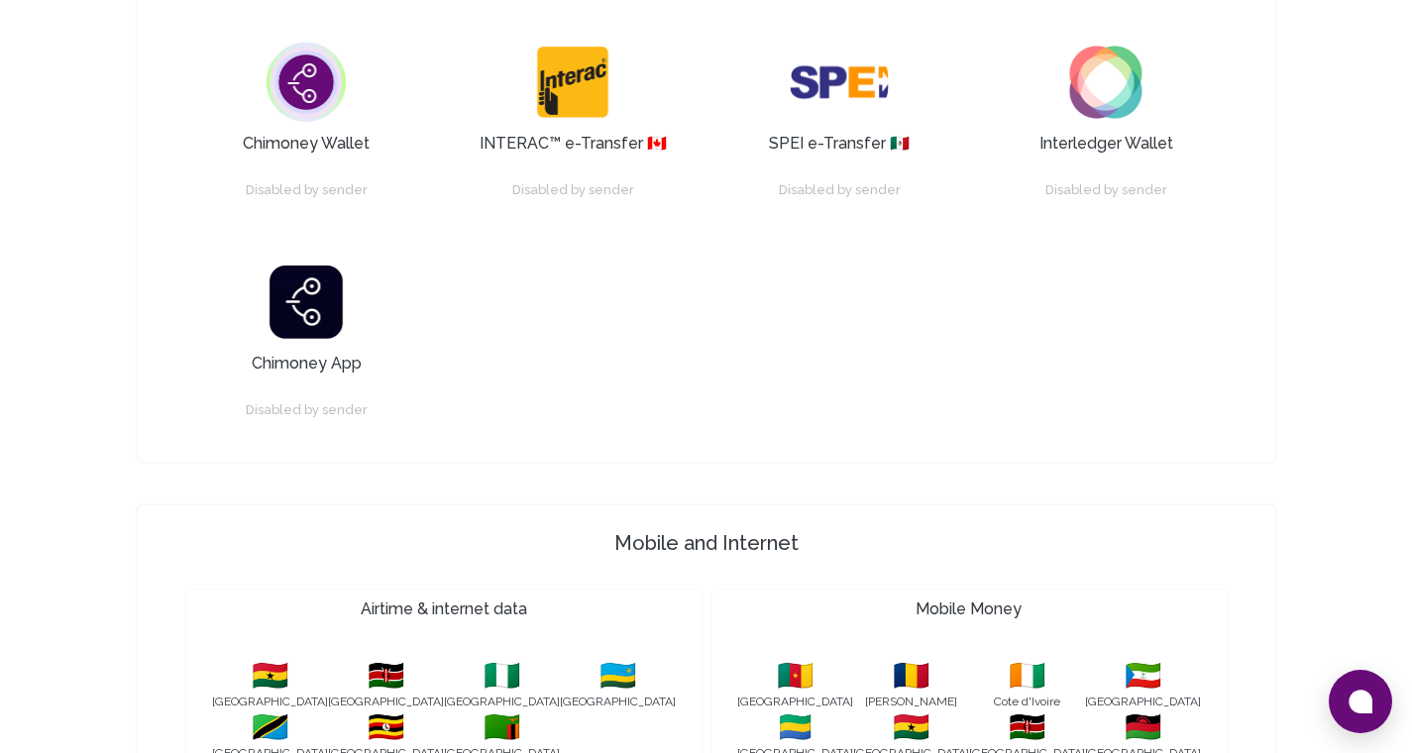
scroll to position [220, 0]
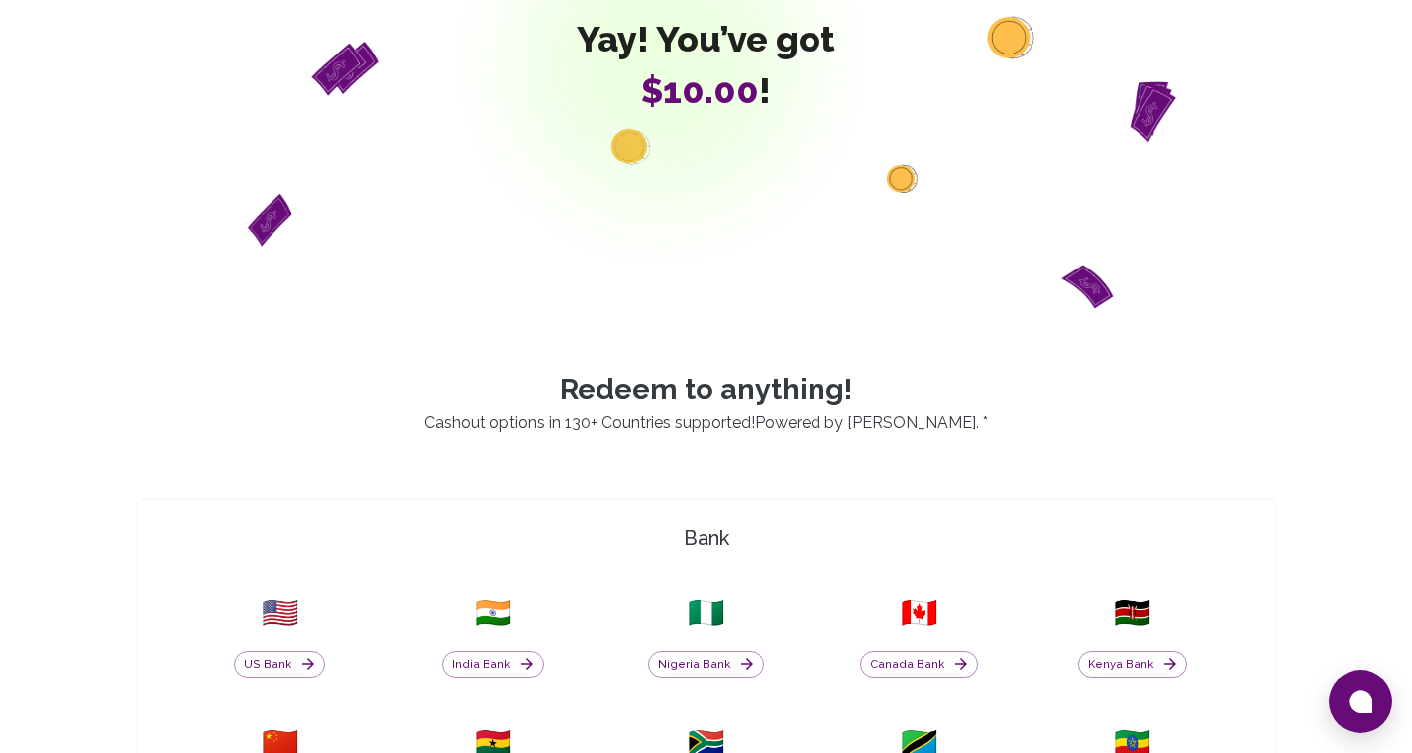
drag, startPoint x: 1426, startPoint y: 587, endPoint x: 1426, endPoint y: 147, distance: 439.9
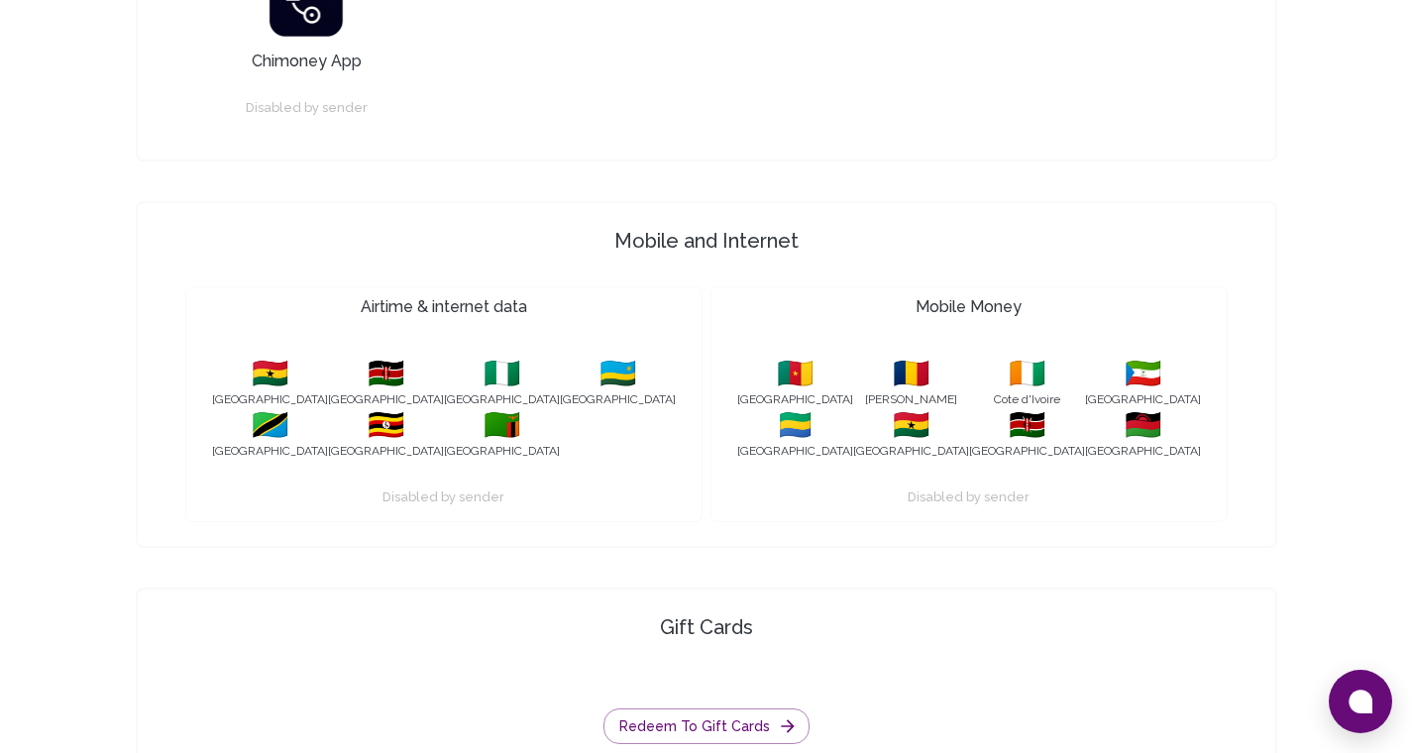
scroll to position [1877, 0]
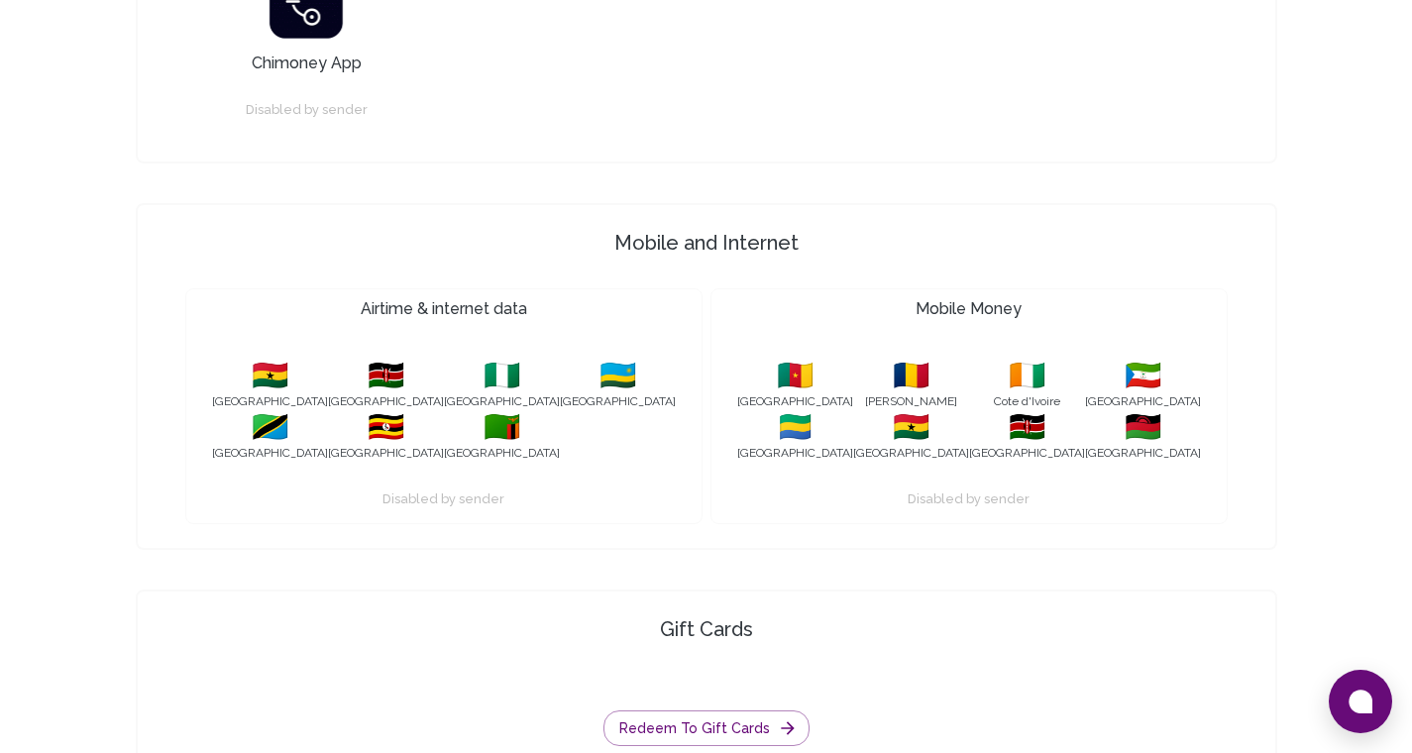
drag, startPoint x: 1426, startPoint y: 420, endPoint x: 1426, endPoint y: 542, distance: 121.9
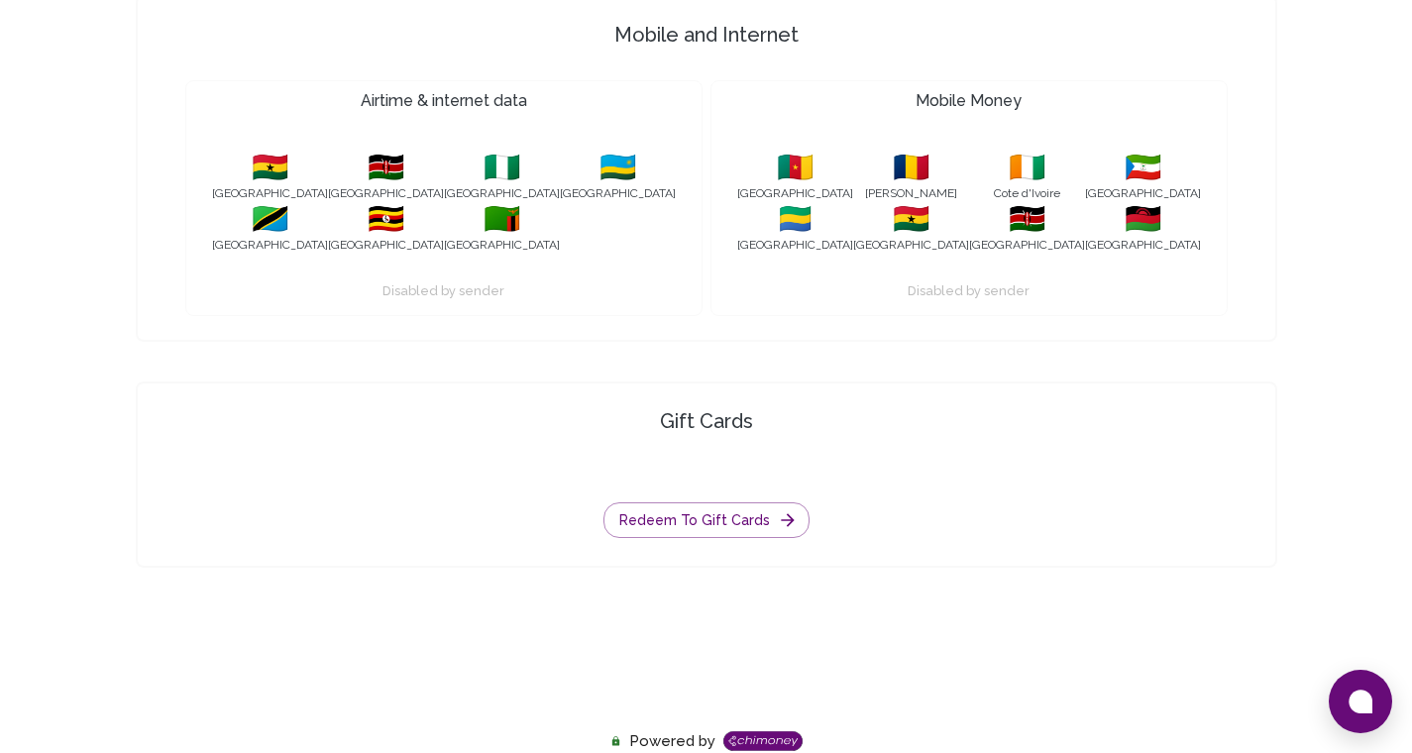
scroll to position [2094, 0]
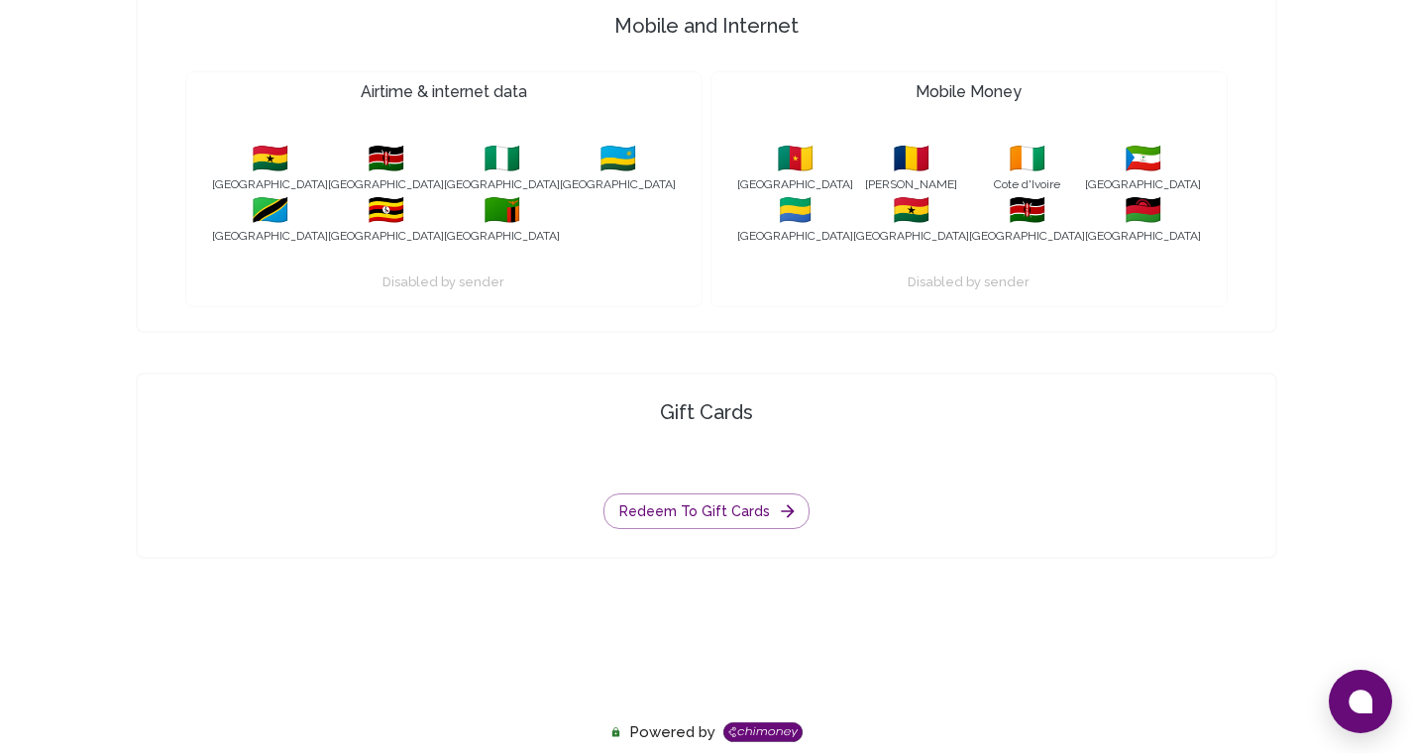
drag, startPoint x: 1426, startPoint y: 585, endPoint x: 1426, endPoint y: 681, distance: 96.1
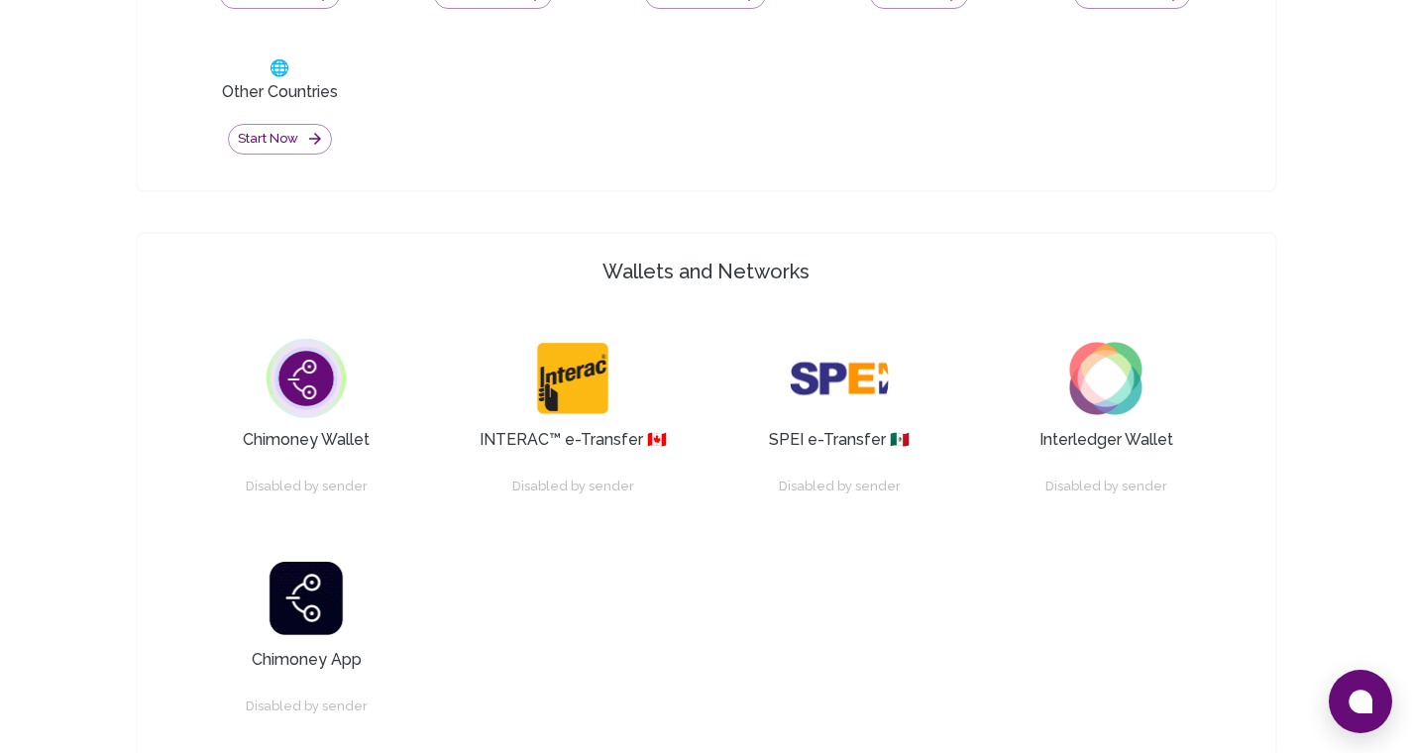
drag, startPoint x: 1426, startPoint y: 624, endPoint x: 1426, endPoint y: 409, distance: 215.0
click at [1412, 409] on html "Yay! You’ve got $10.00 ! Redeem to anything! Cashout options in 130+ Countries …" at bounding box center [706, 143] width 1412 height 2847
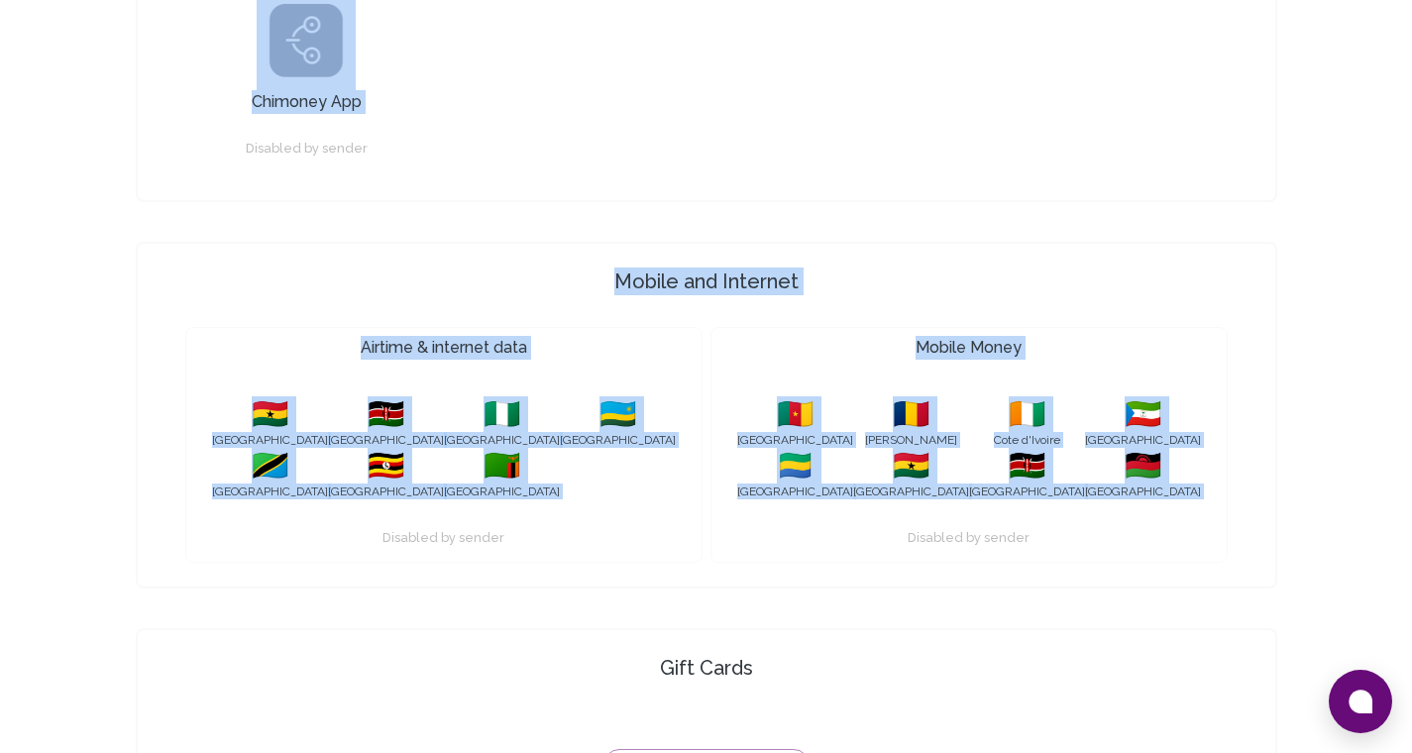
drag, startPoint x: 1426, startPoint y: 409, endPoint x: 1417, endPoint y: 557, distance: 147.9
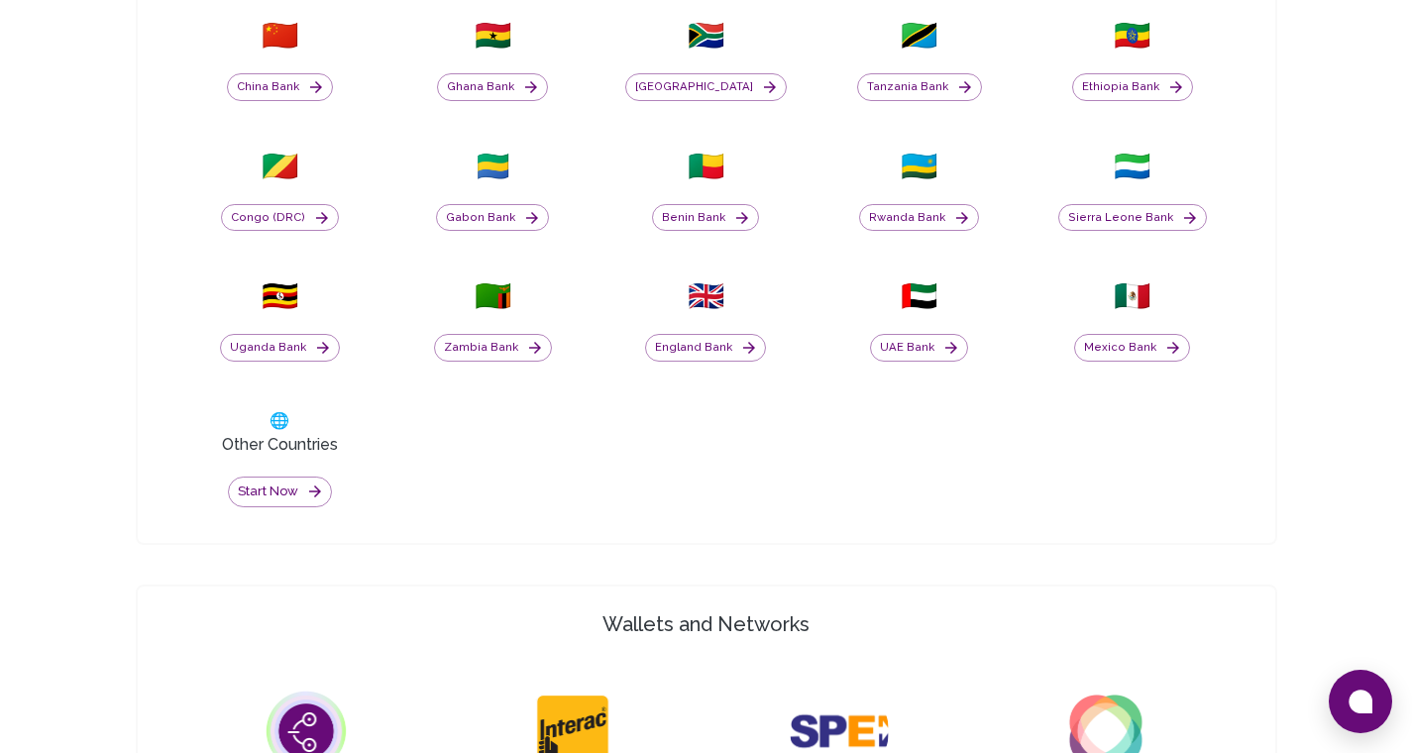
scroll to position [986, 0]
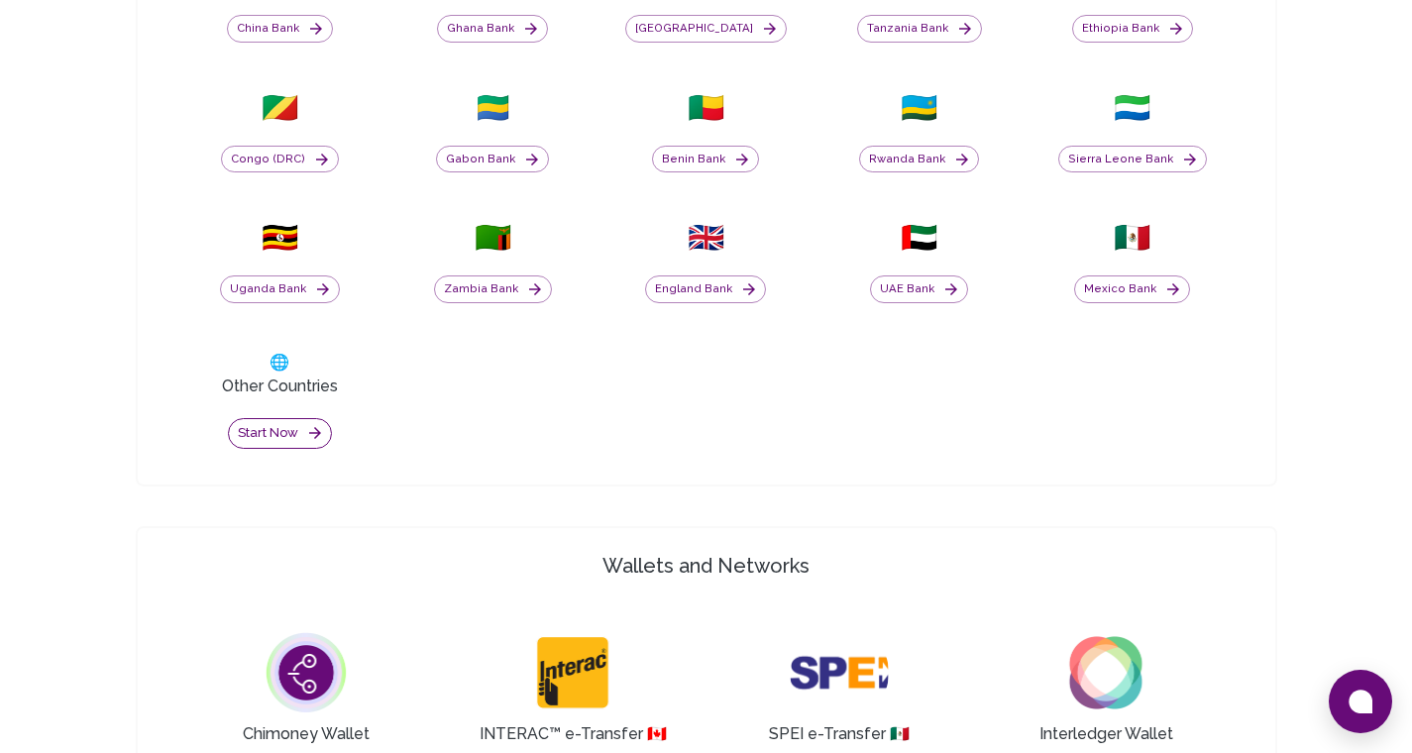
click at [275, 431] on button "Start now" at bounding box center [280, 433] width 104 height 31
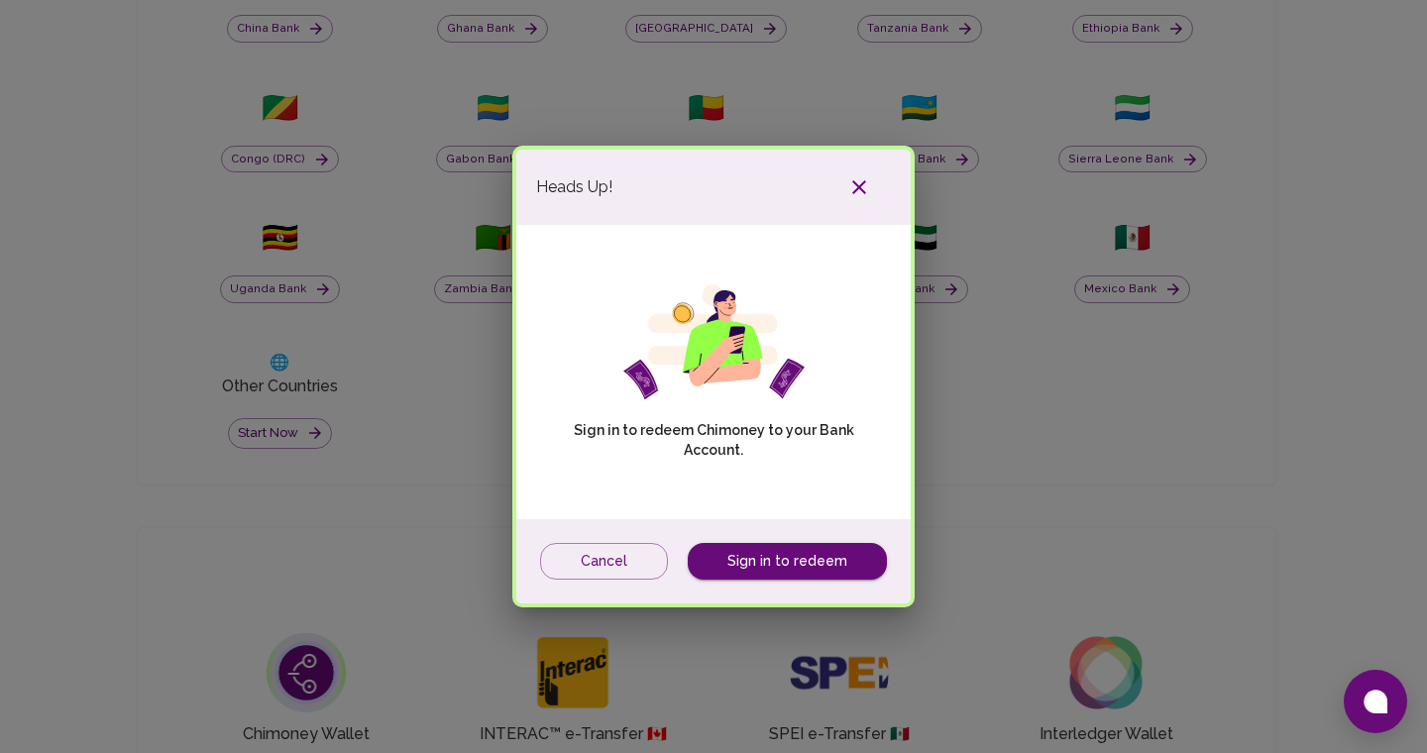
click at [1424, 245] on div "Heads Up! Sign in to redeem Chimoney to your Bank Account. Cancel Sign in to re…" at bounding box center [713, 376] width 1427 height 753
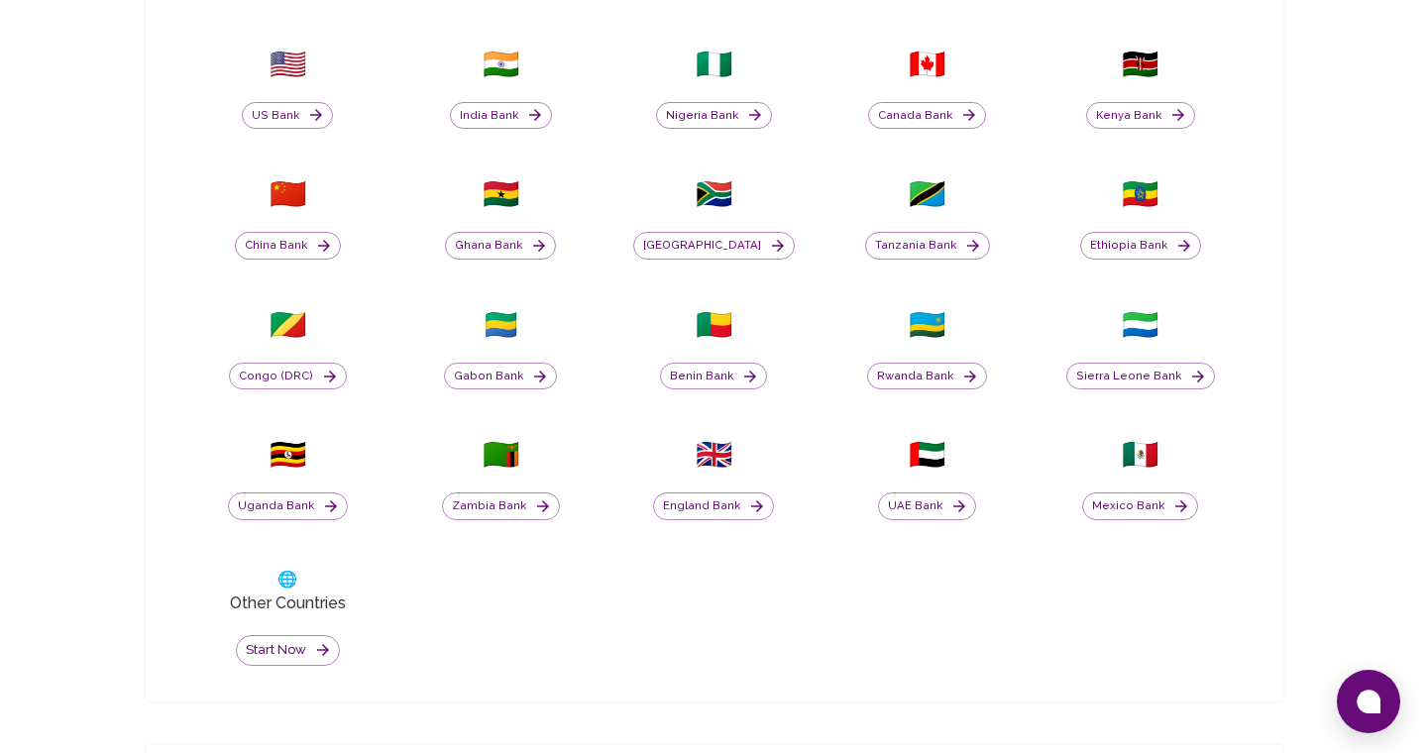
scroll to position [770, 0]
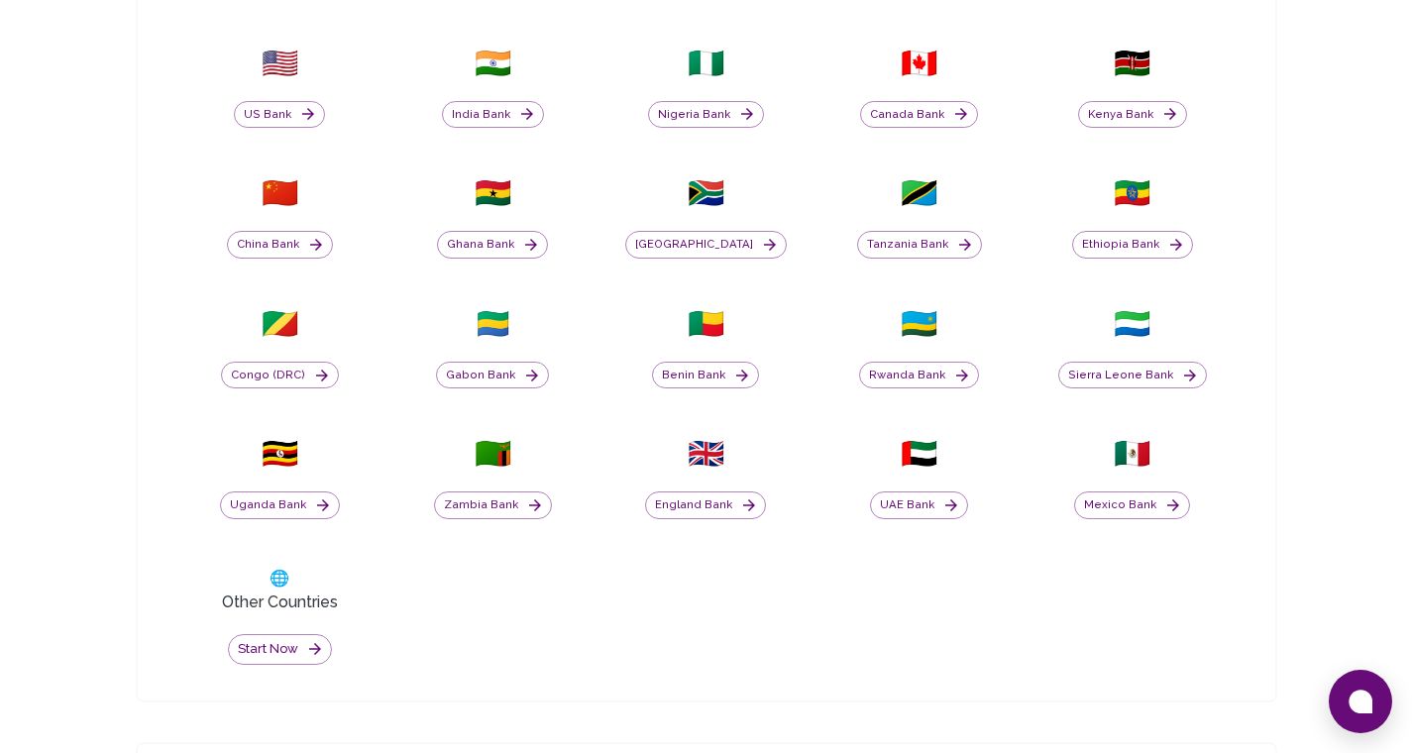
drag, startPoint x: 1426, startPoint y: 373, endPoint x: 1426, endPoint y: 316, distance: 56.5
click at [1412, 316] on html "Yay! You’ve got $10.00 ! Redeem to anything! Cashout options in 130+ Countries …" at bounding box center [706, 653] width 1412 height 2847
click at [254, 662] on button "Start now" at bounding box center [280, 649] width 104 height 31
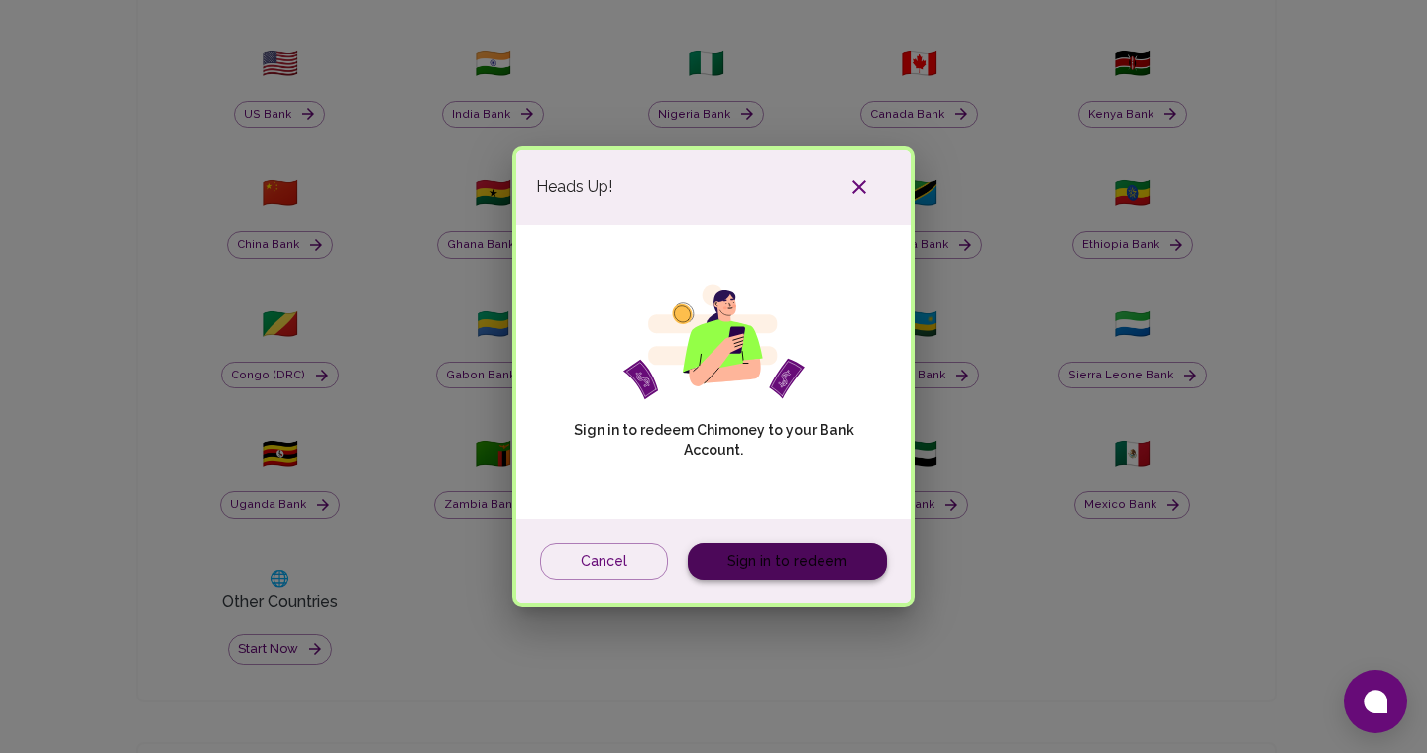
click at [797, 557] on link "Sign in to redeem" at bounding box center [787, 561] width 199 height 37
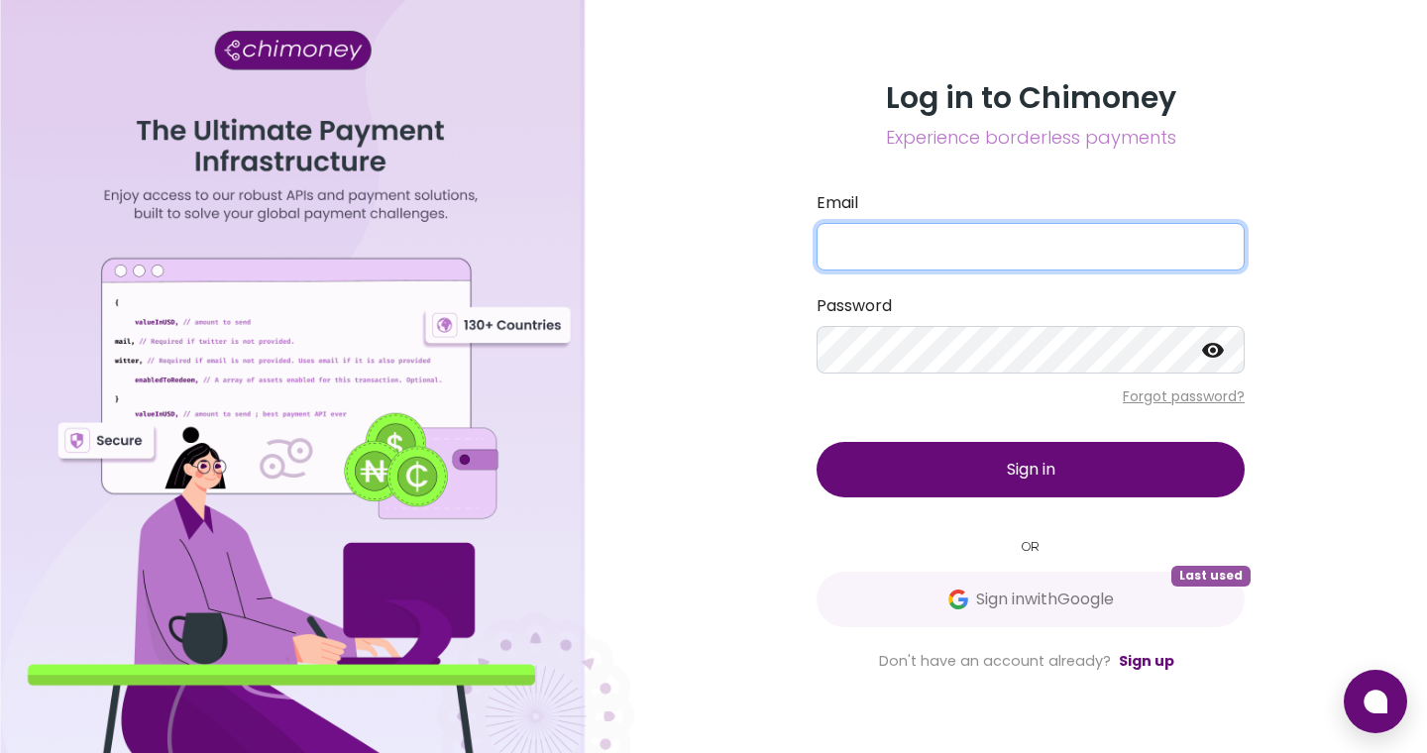
type input "[EMAIL_ADDRESS][DOMAIN_NAME]"
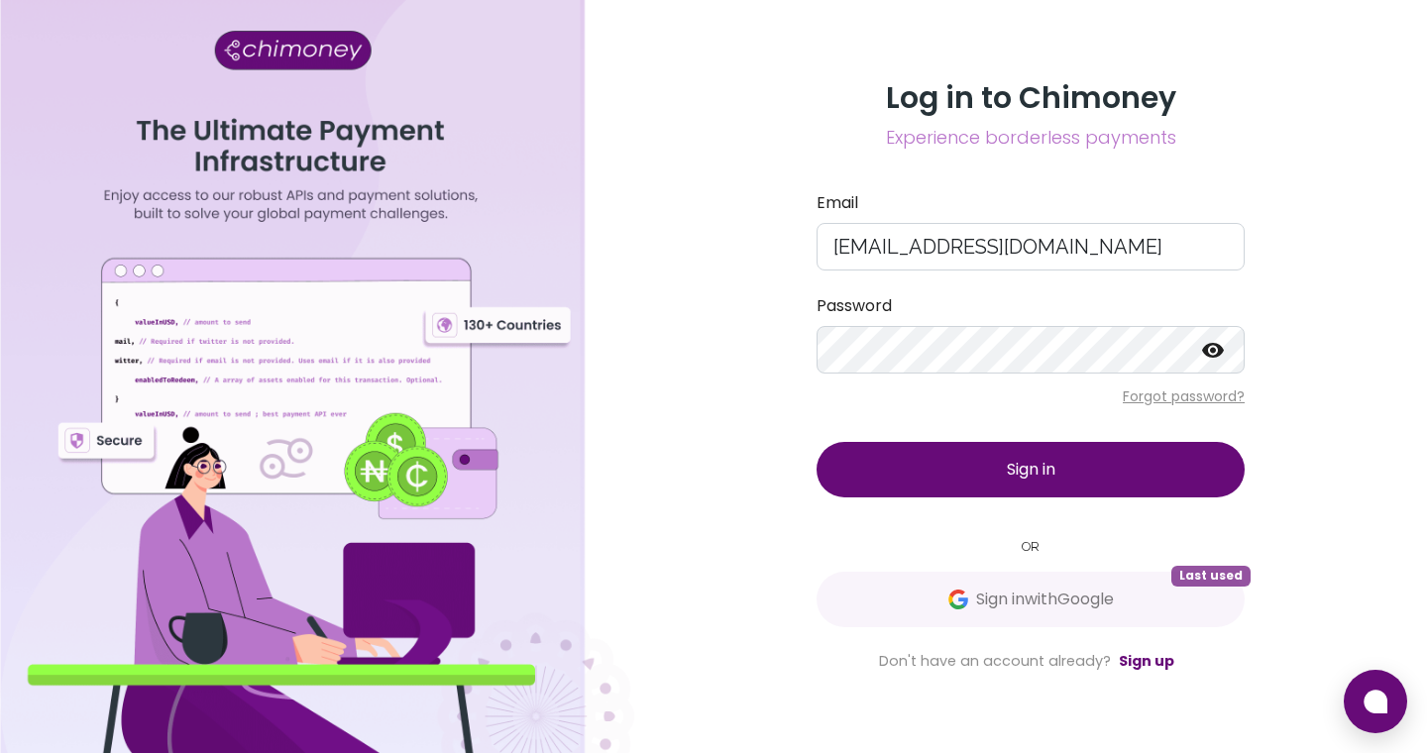
click at [921, 467] on button "Sign in" at bounding box center [1030, 469] width 428 height 55
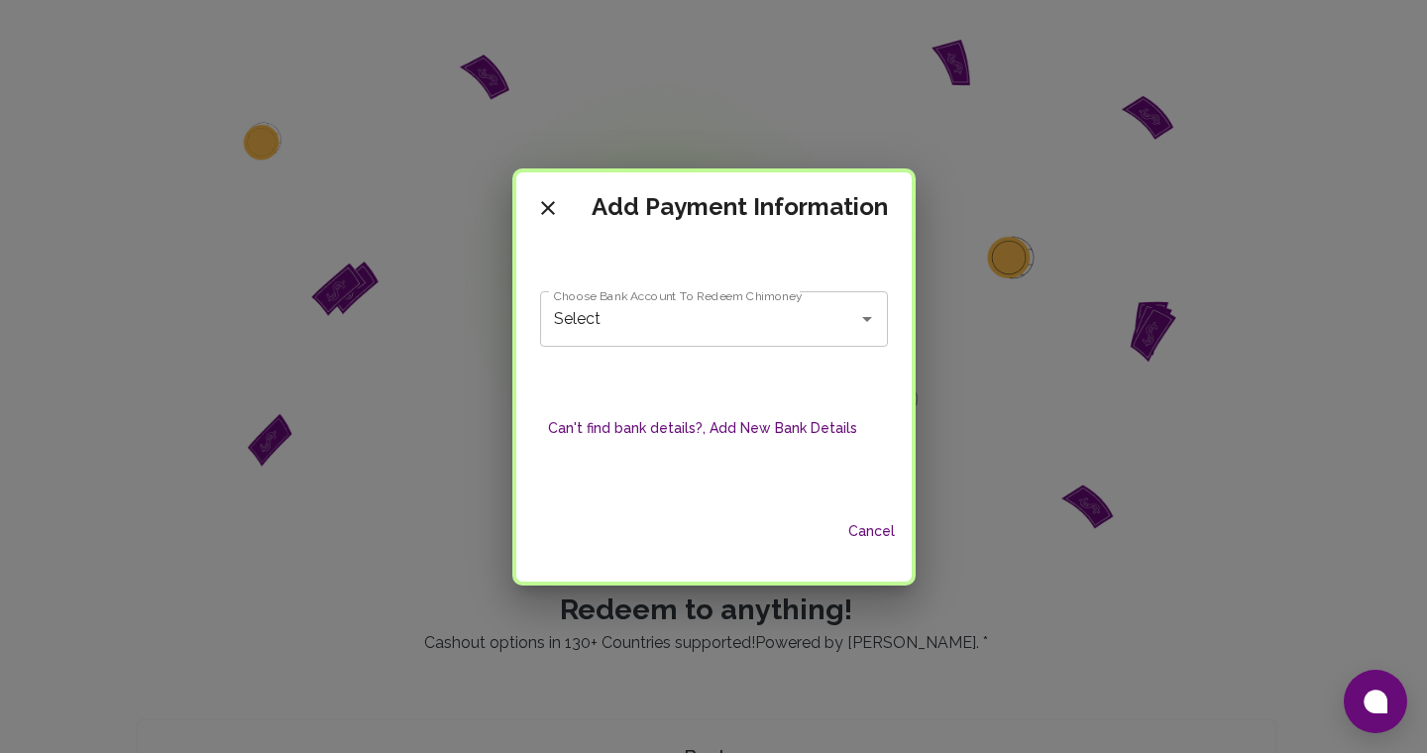
click at [553, 213] on icon "close" at bounding box center [548, 208] width 24 height 24
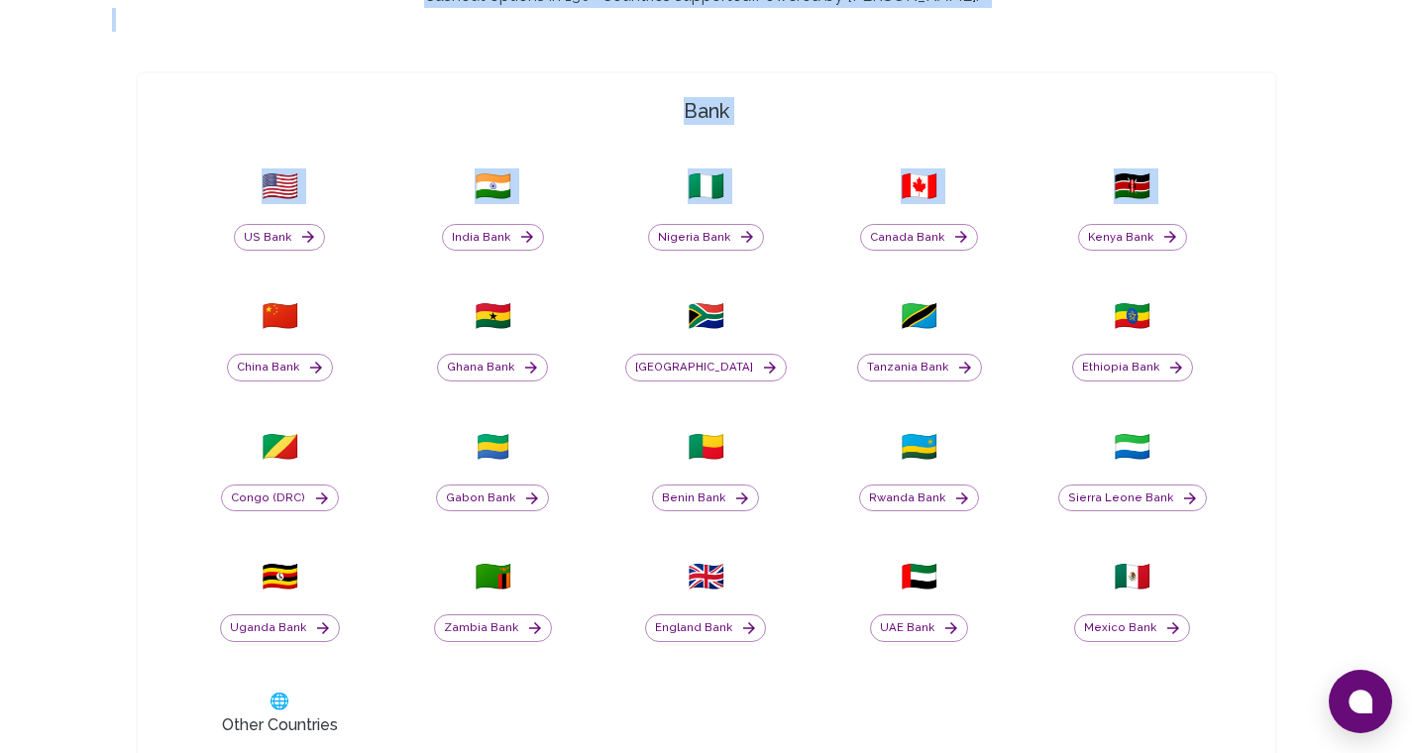
scroll to position [715, 0]
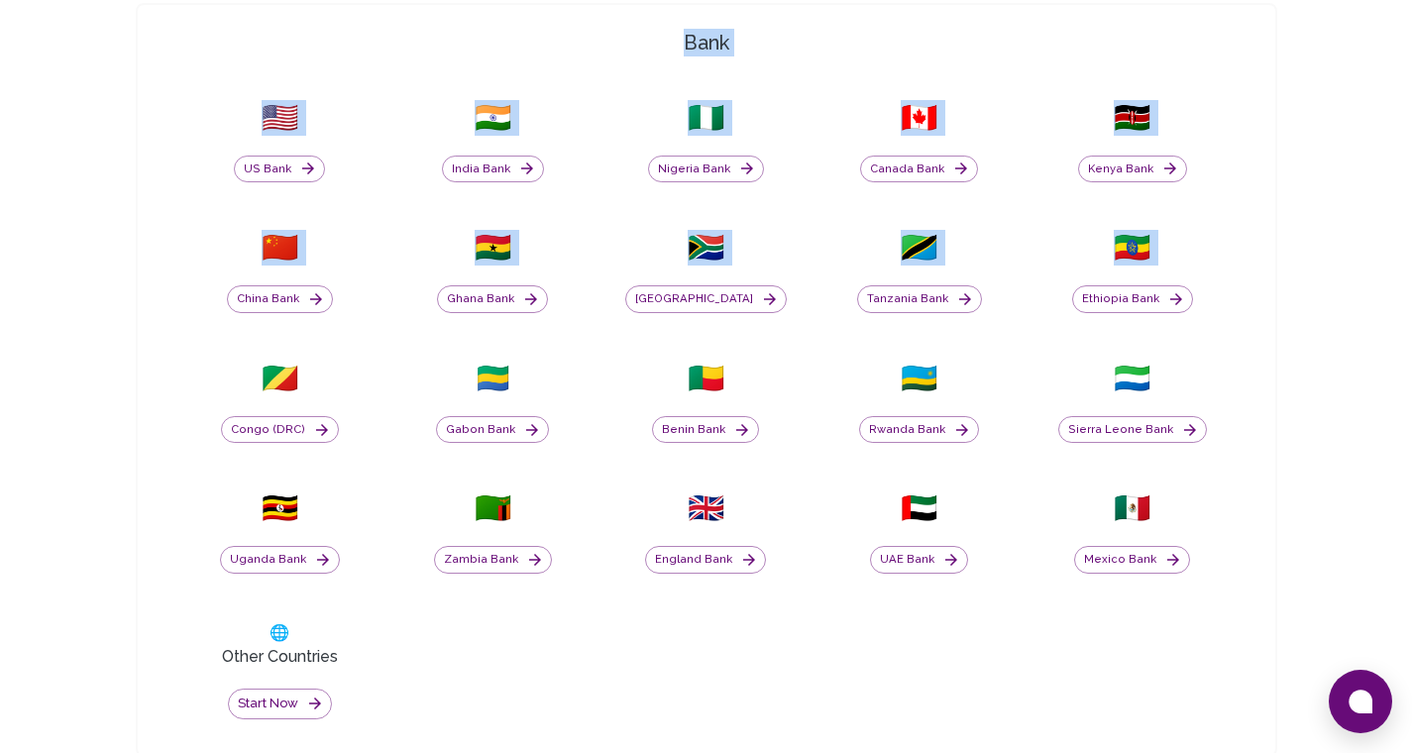
drag, startPoint x: 1426, startPoint y: 91, endPoint x: 1426, endPoint y: 281, distance: 190.2
click at [1412, 281] on html "Yay! You’ve got $10.00 ! Redeem to anything! Cashout options in 130+ Countries …" at bounding box center [706, 708] width 1412 height 2847
click at [1377, 246] on div "Yay! You’ve got $10.00 ! Redeem to anything! Cashout options in 130+ Countries …" at bounding box center [706, 708] width 1412 height 2847
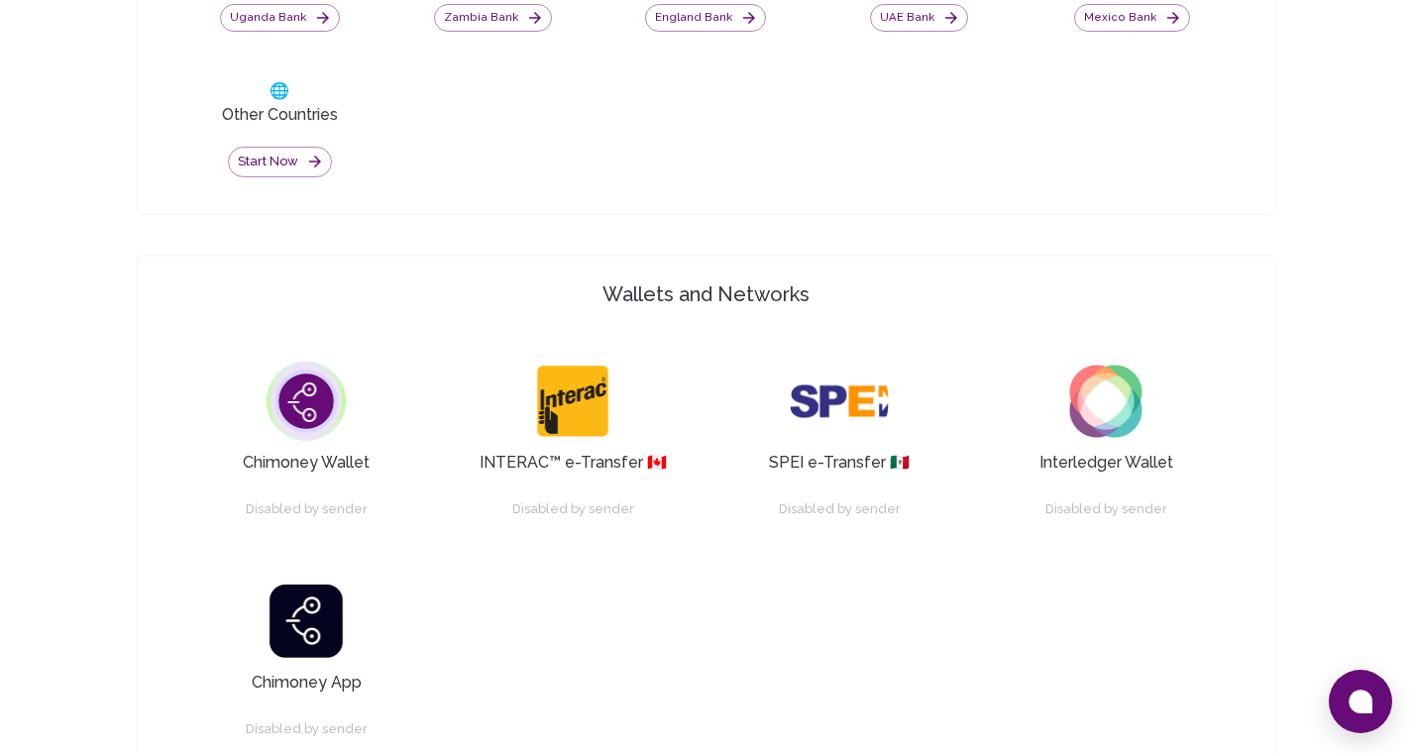
scroll to position [1237, 0]
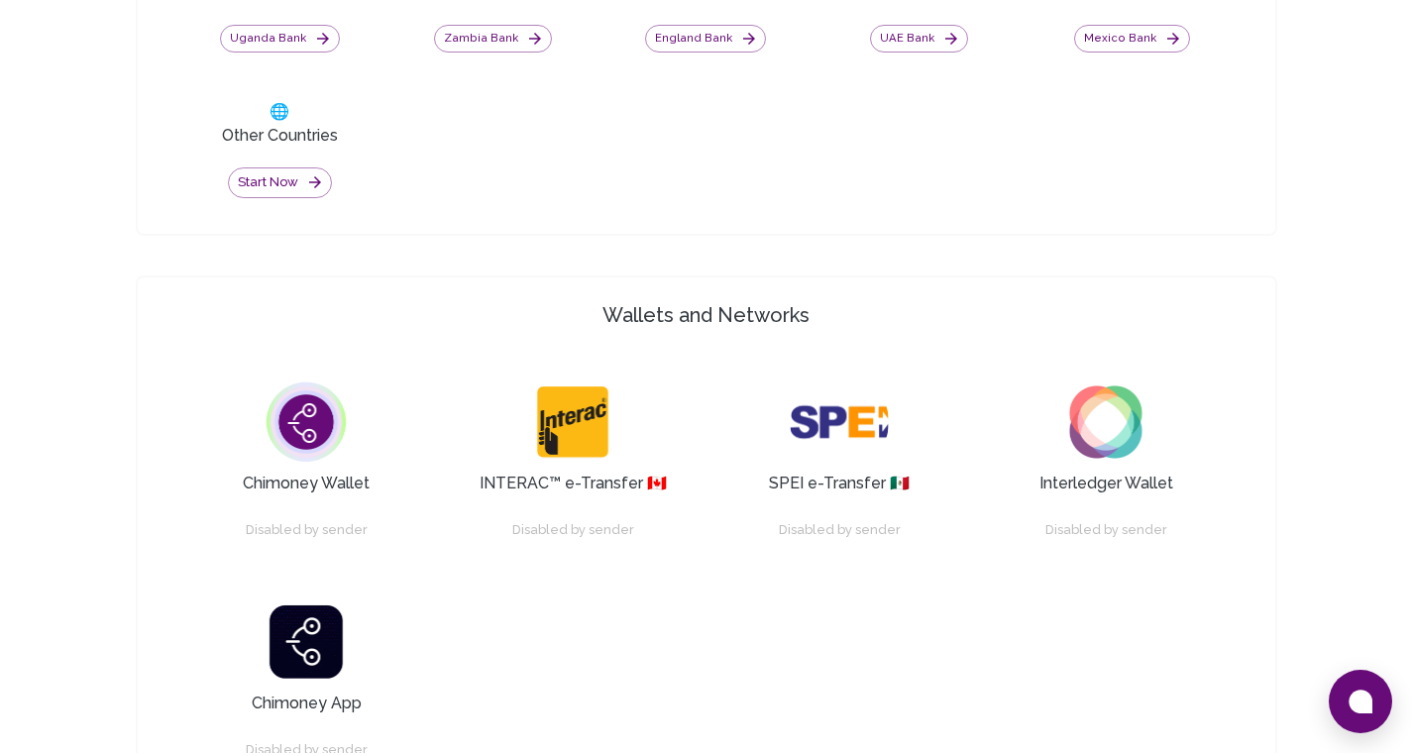
click at [1411, 423] on div "Yay! You’ve got $10.00 ! Redeem to anything! Cashout options in 130+ Countries …" at bounding box center [706, 186] width 1412 height 2847
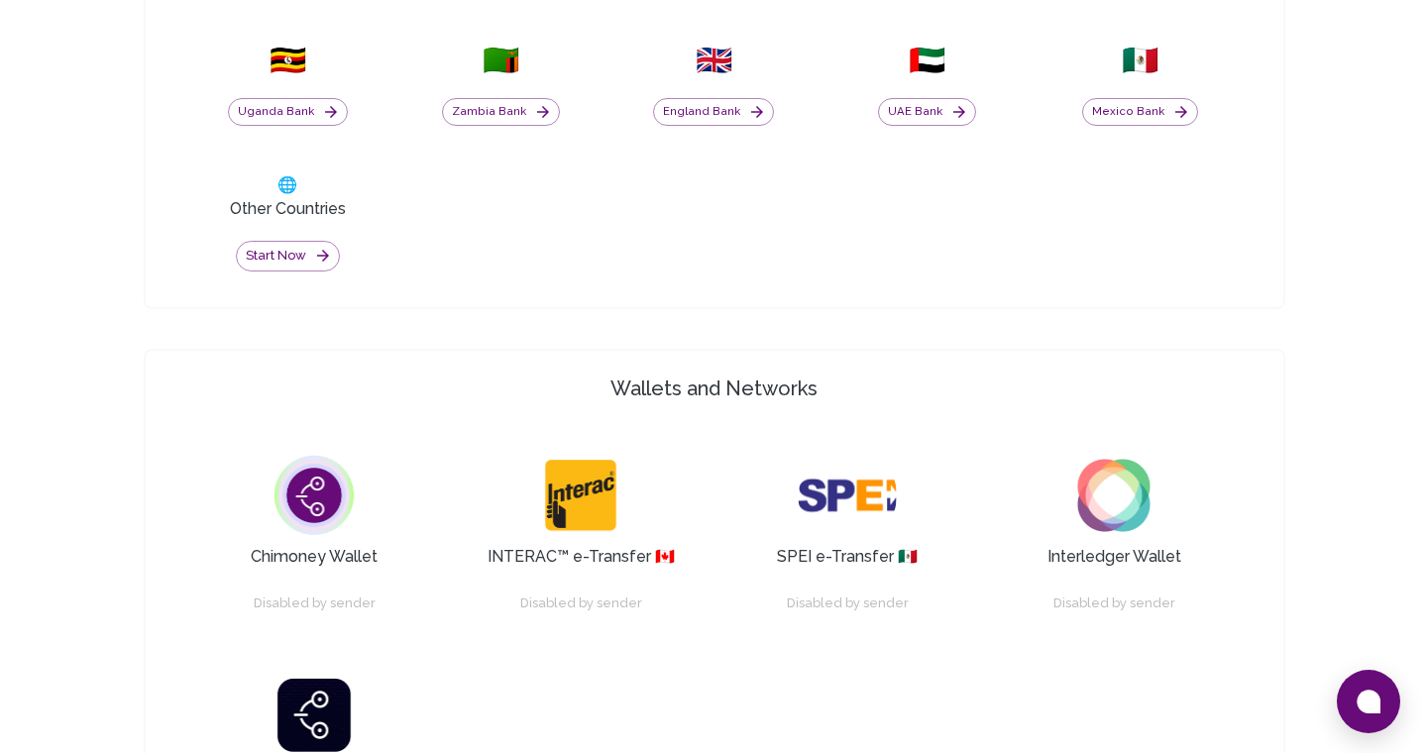
scroll to position [1199, 0]
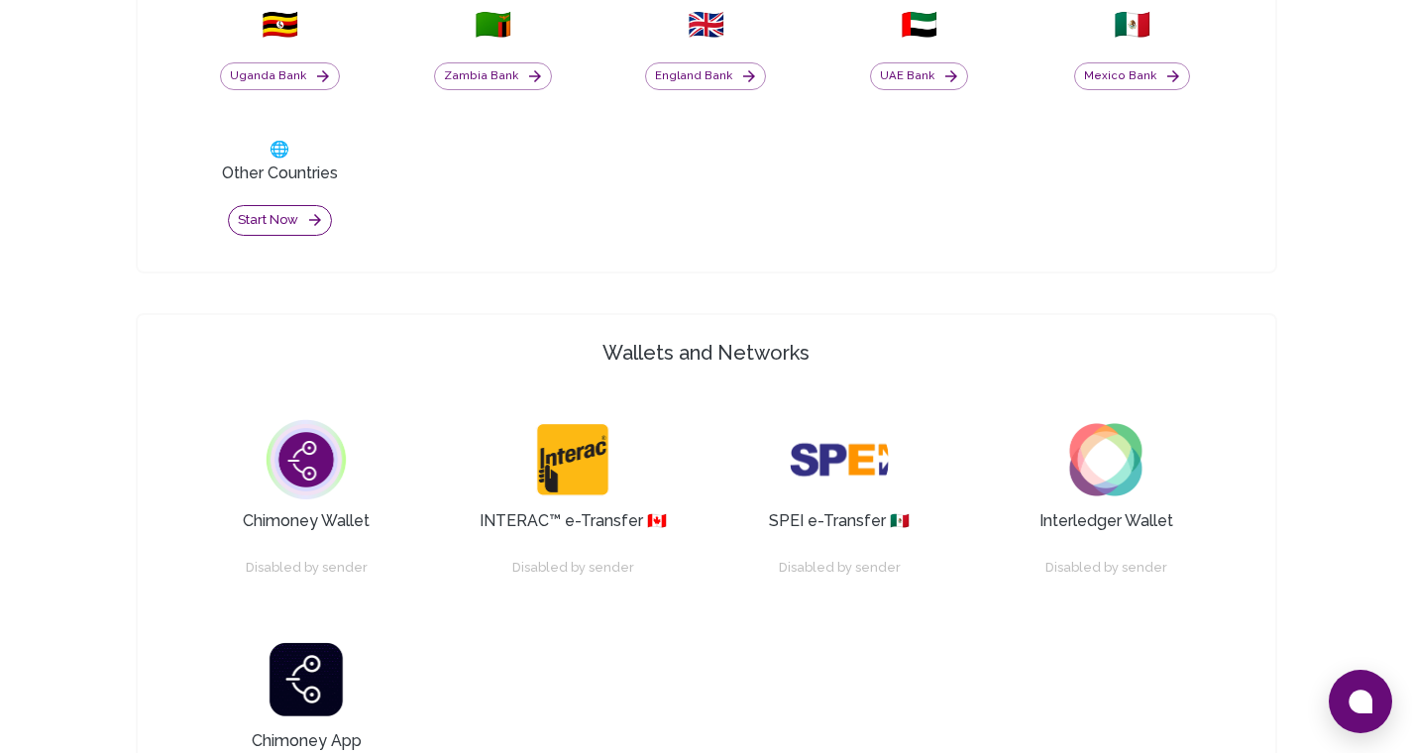
click at [307, 225] on icon "button" at bounding box center [315, 220] width 18 height 18
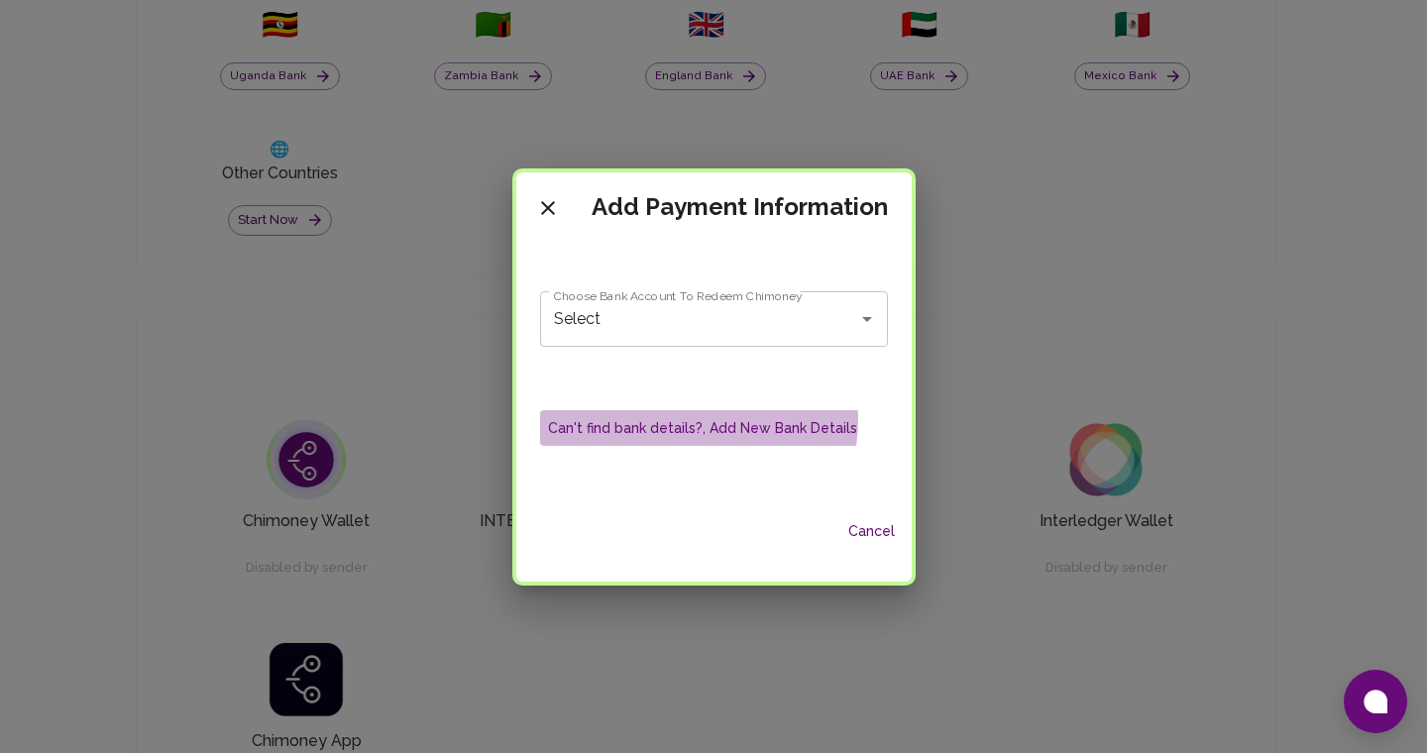
click at [700, 420] on button "Can't find bank details?, Add New Bank Details" at bounding box center [702, 428] width 325 height 37
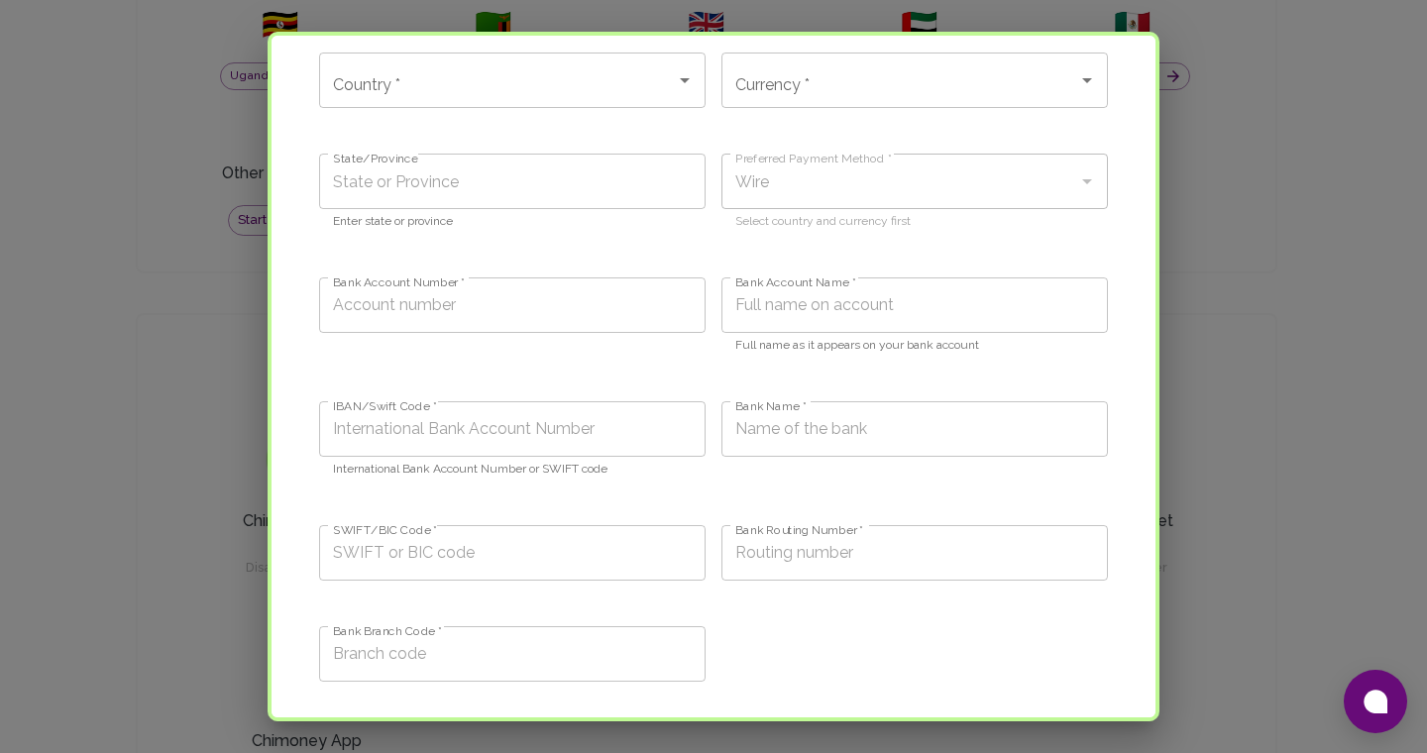
scroll to position [21, 0]
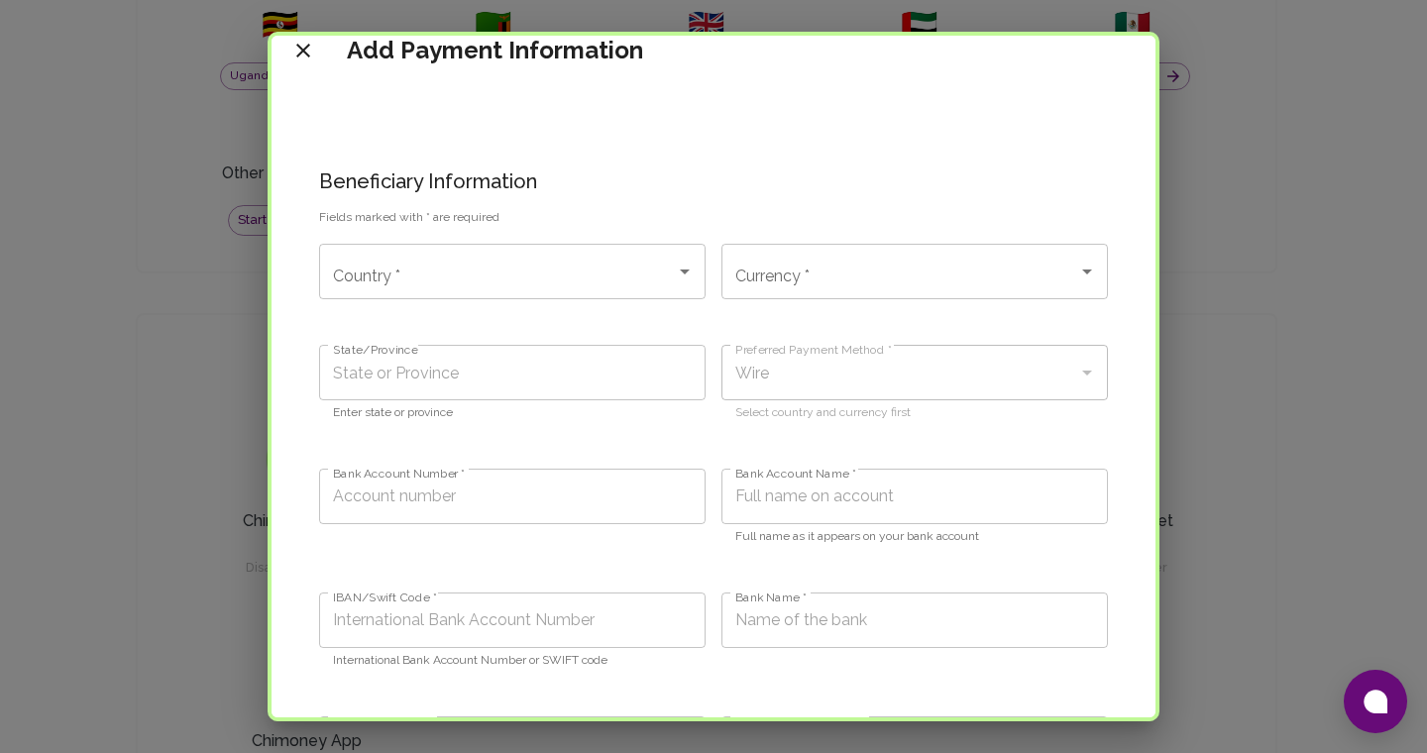
click at [460, 259] on input "Country *" at bounding box center [497, 272] width 339 height 38
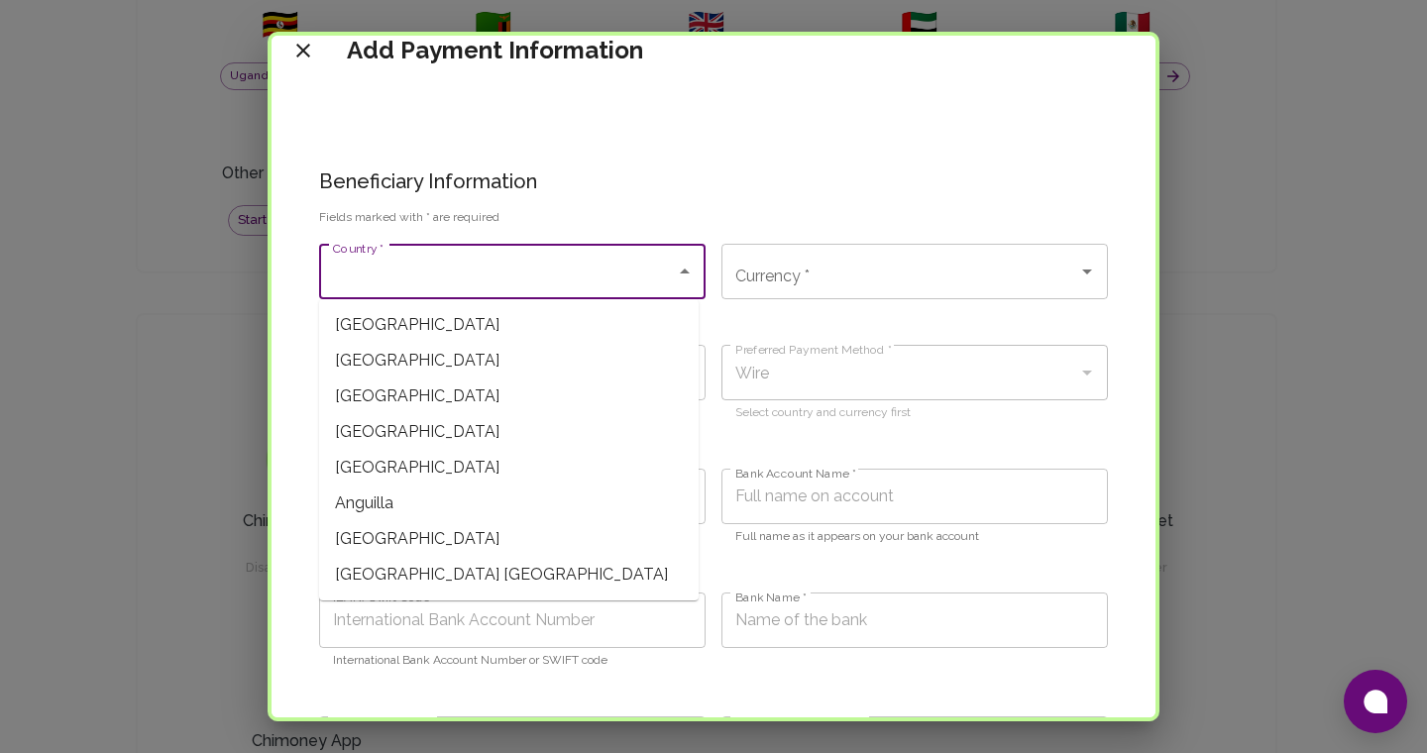
click at [630, 151] on div "Beneficiary Information Fields marked with * are required" at bounding box center [705, 189] width 805 height 78
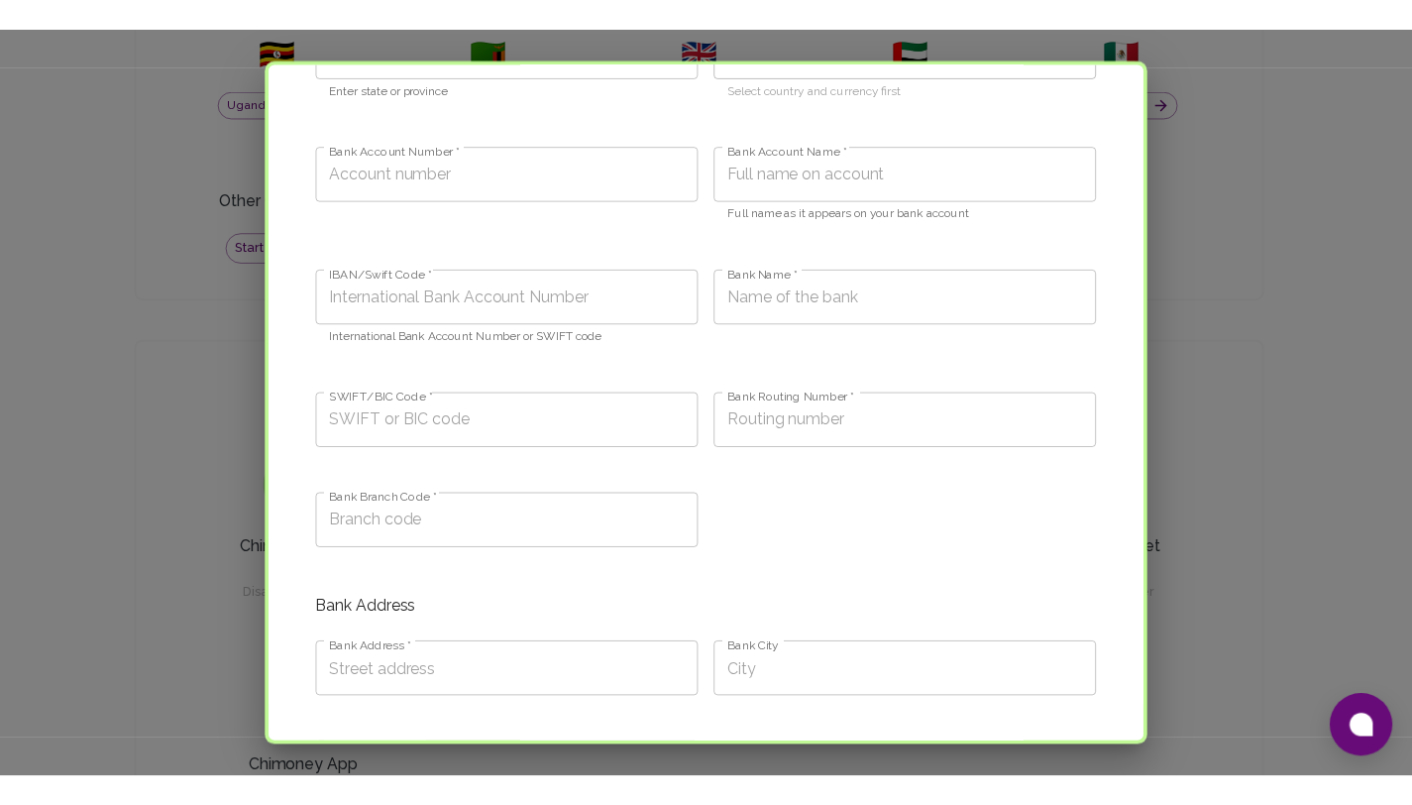
scroll to position [368, 0]
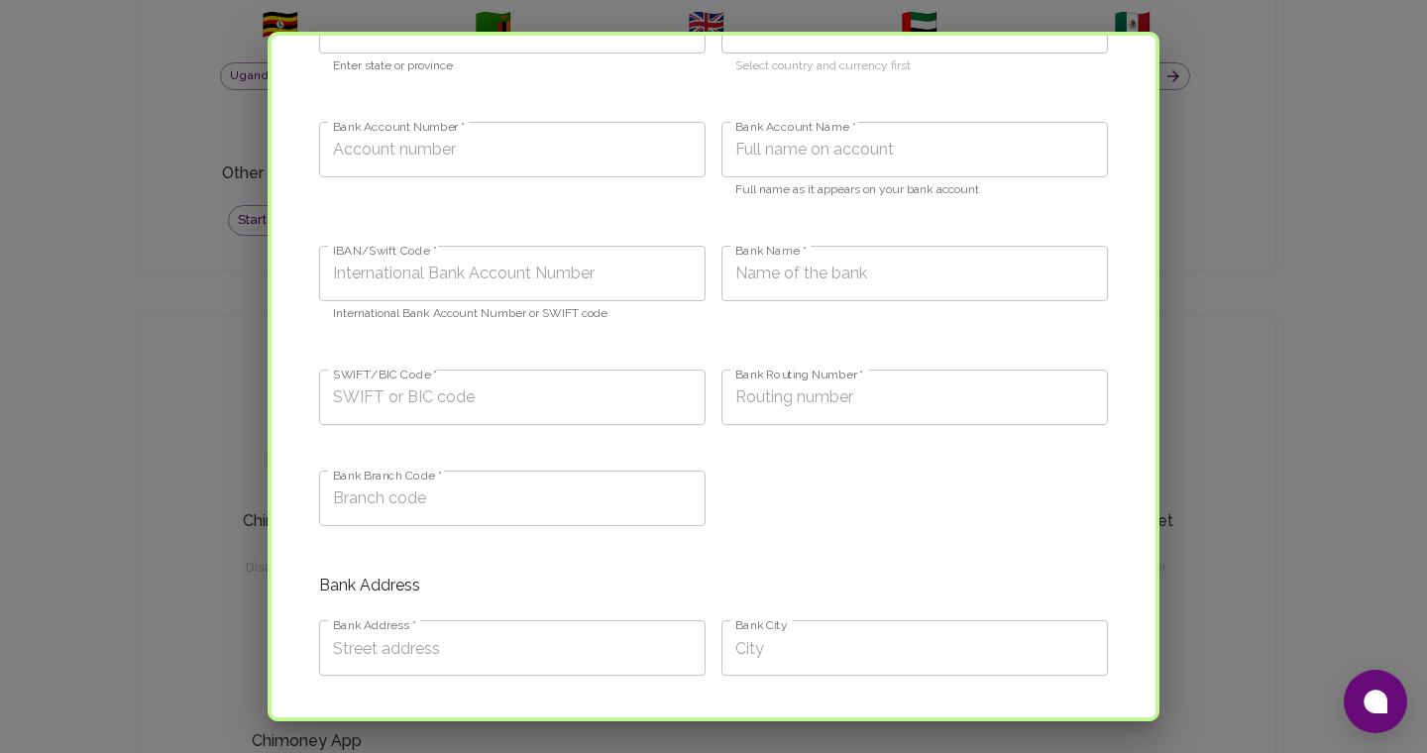
click at [1202, 341] on div "Add Payment Information Beneficiary Information Fields marked with * are requir…" at bounding box center [713, 376] width 1427 height 753
